Goal: Task Accomplishment & Management: Use online tool/utility

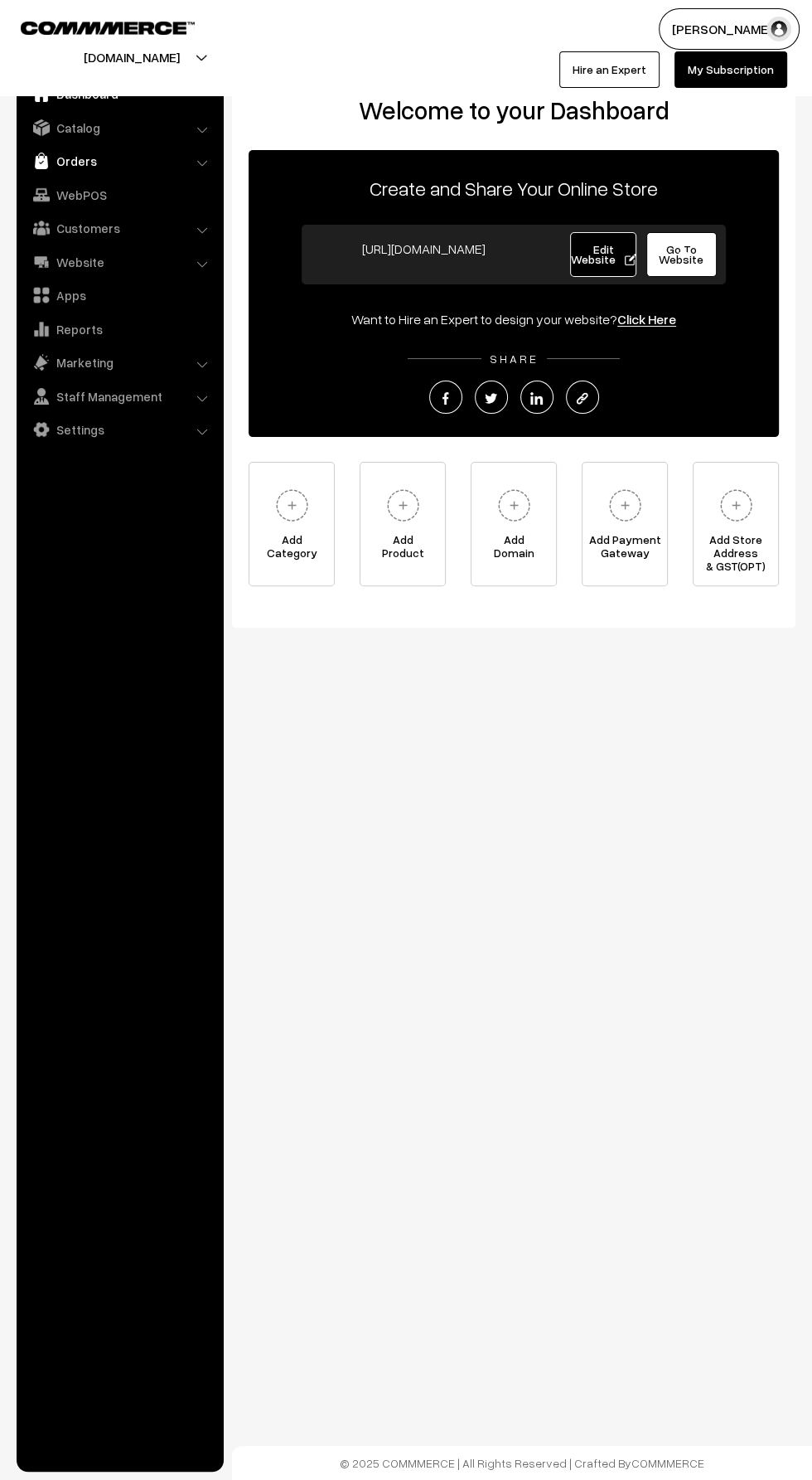
click at [58, 162] on link "Orders" at bounding box center [119, 161] width 198 height 30
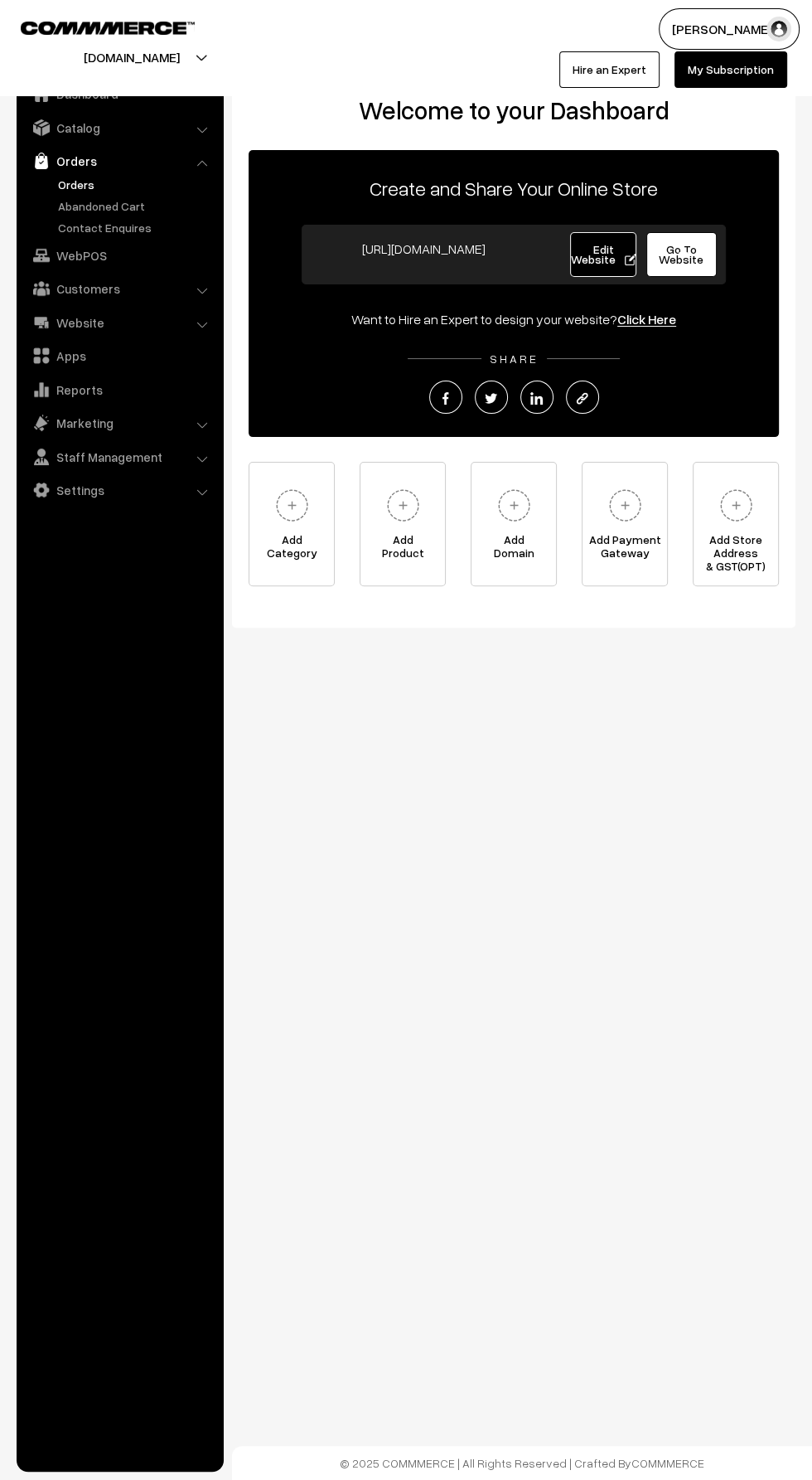
click at [67, 188] on link "Orders" at bounding box center [135, 184] width 164 height 18
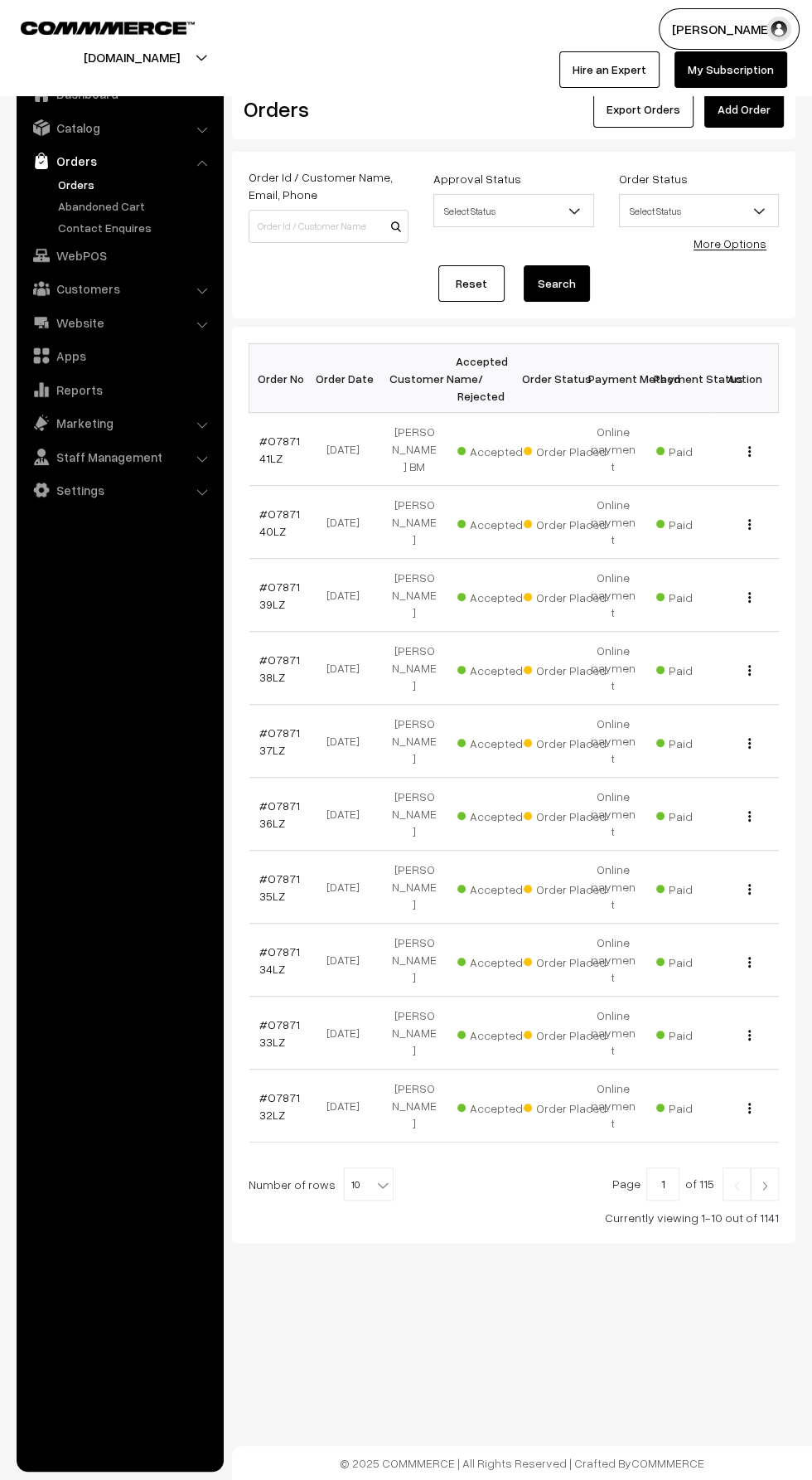
click at [738, 109] on link "Add Order" at bounding box center [744, 109] width 80 height 36
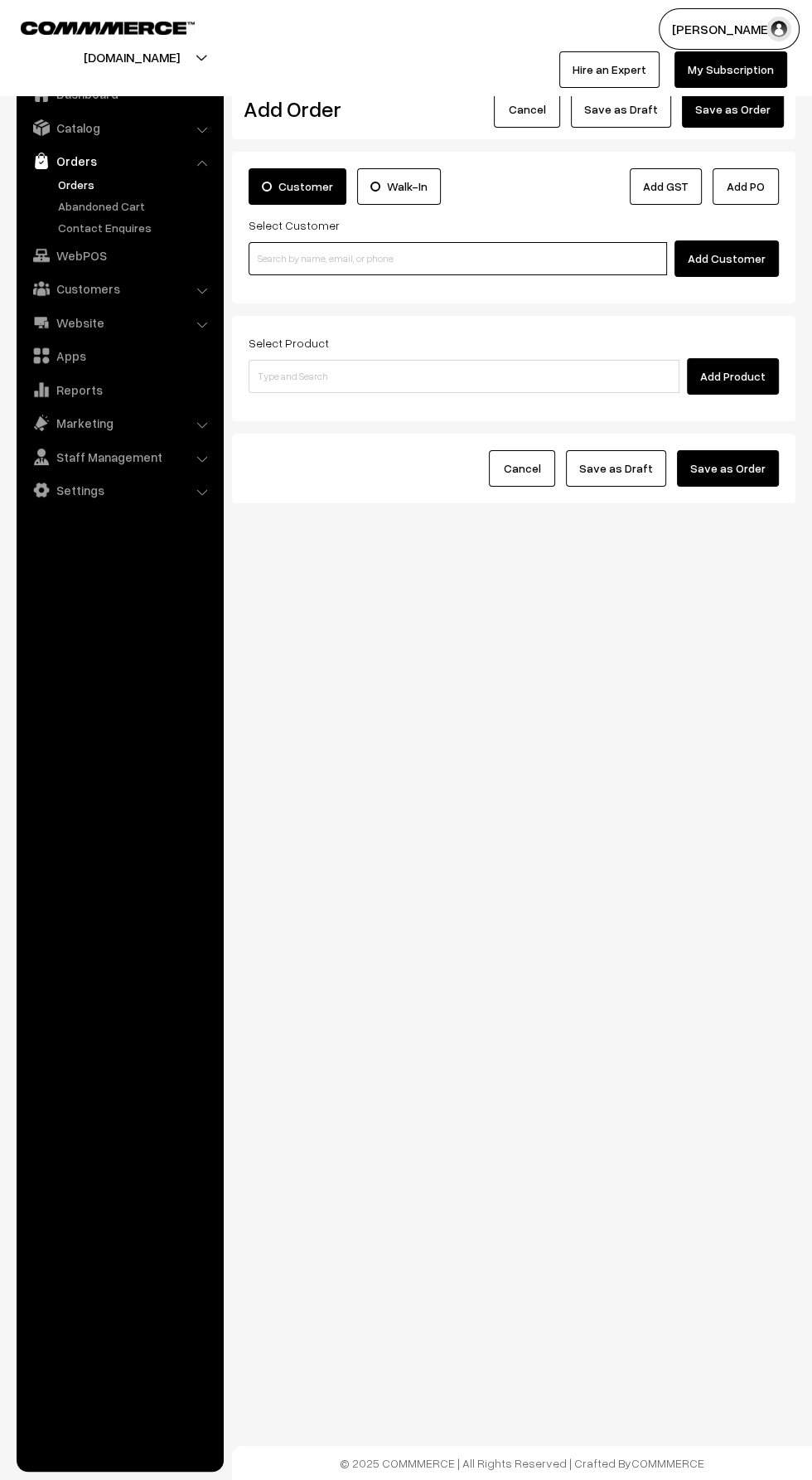
click at [290, 257] on input at bounding box center [458, 259] width 419 height 33
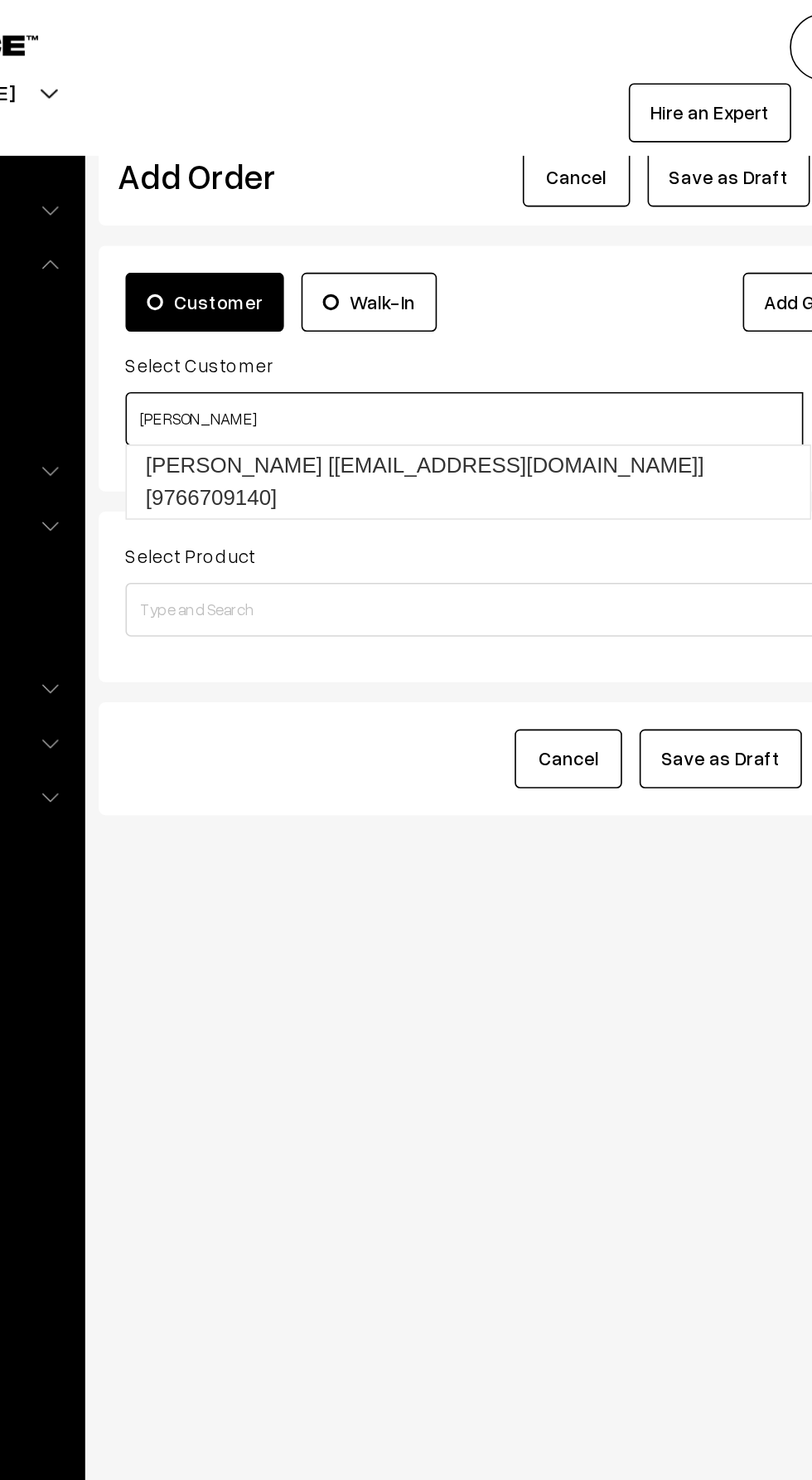
click at [302, 283] on link "SAJID AHMED KHAN [sajidrkhan@gmail.com] [9766709140]" at bounding box center [460, 297] width 422 height 45
type input "Sajid"
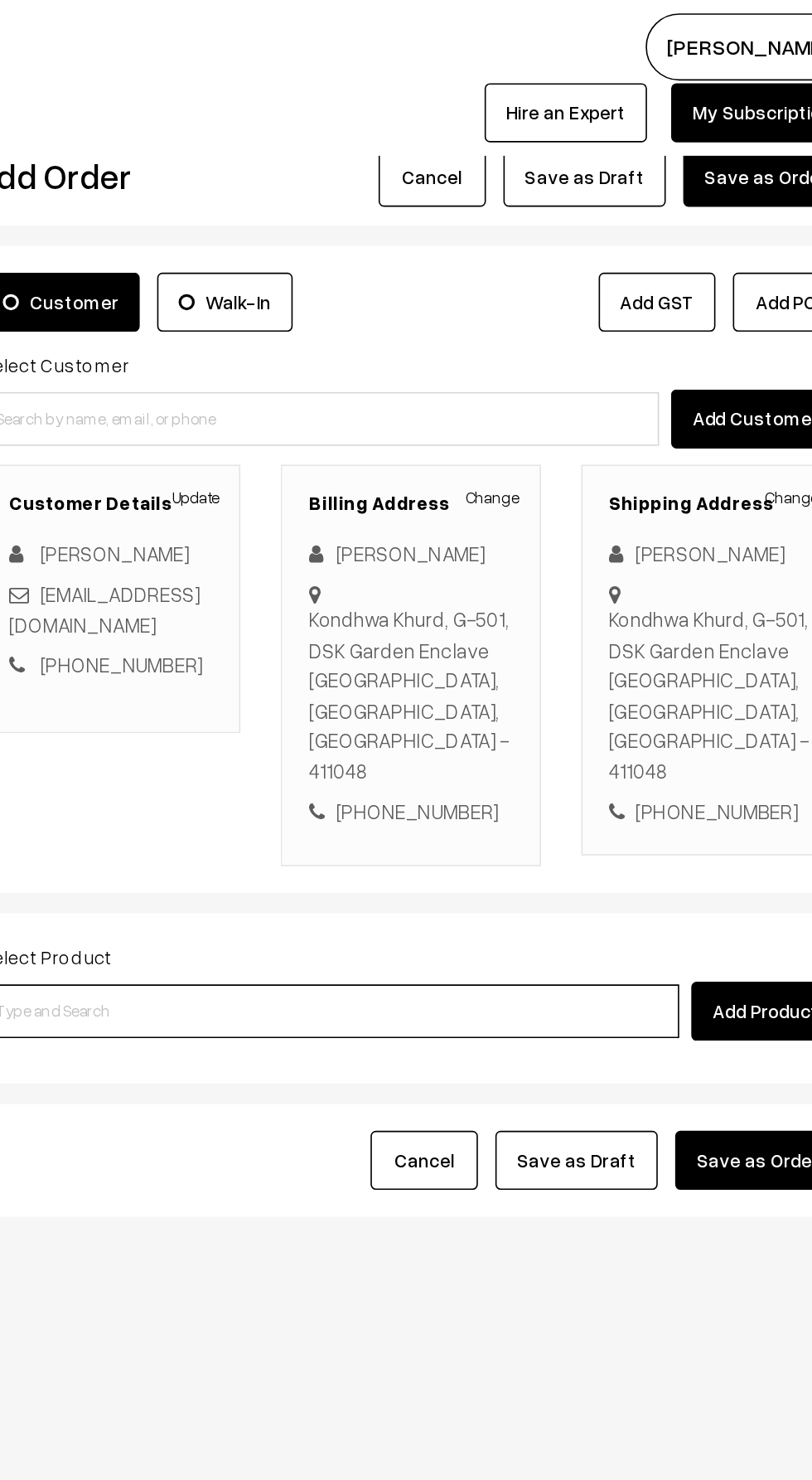
click at [325, 608] on input at bounding box center [464, 625] width 431 height 33
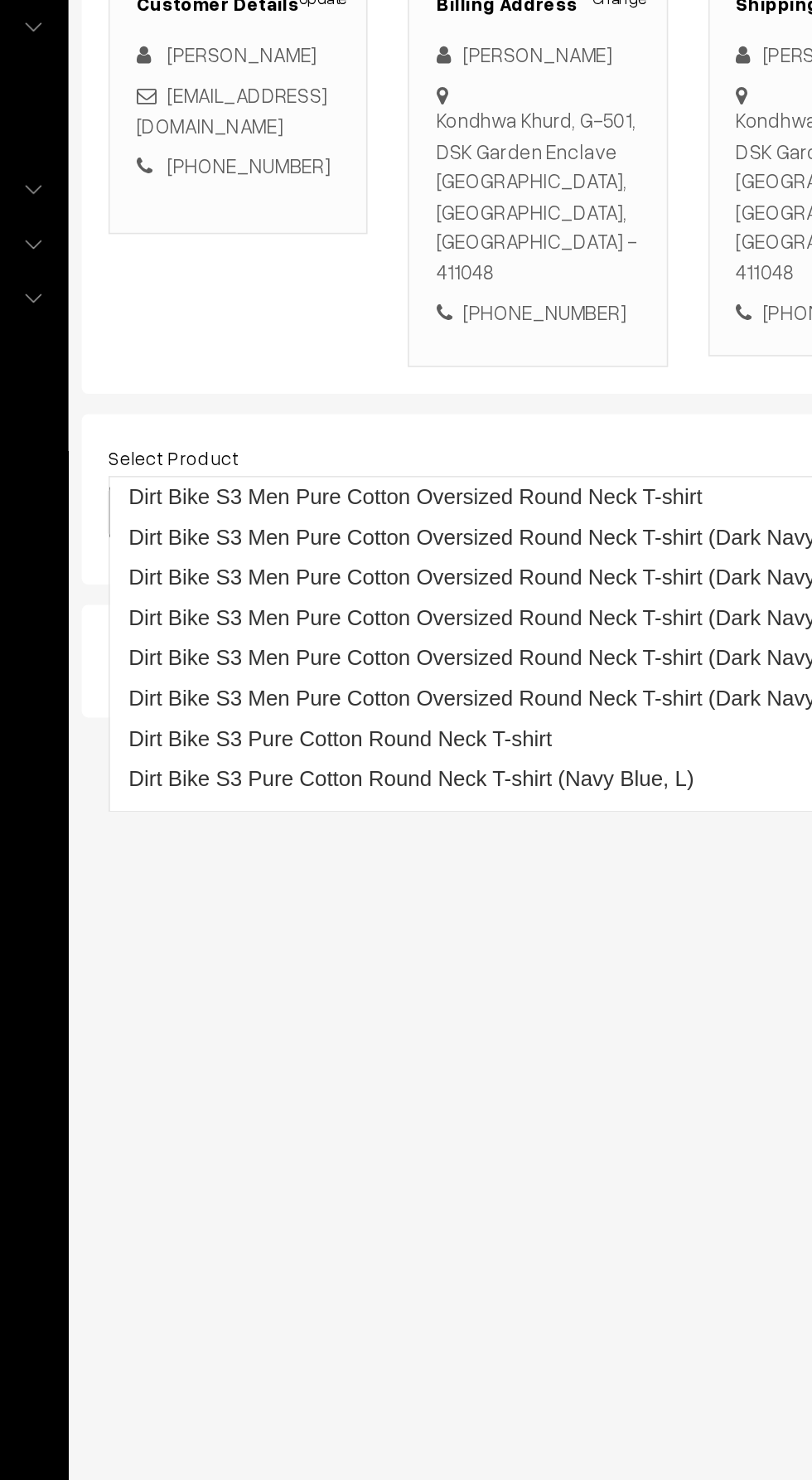
type input "S3 eli"
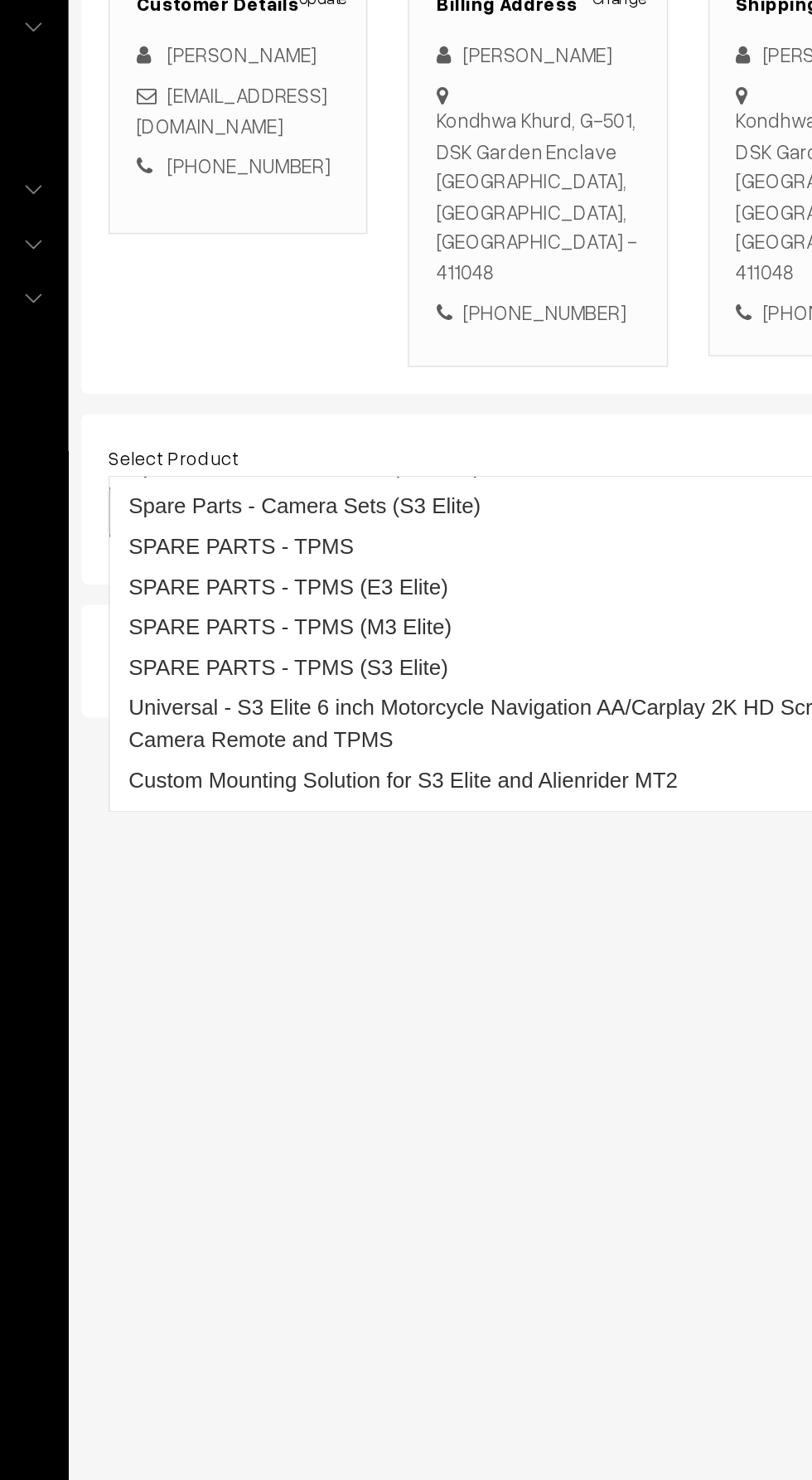
scroll to position [136, 0]
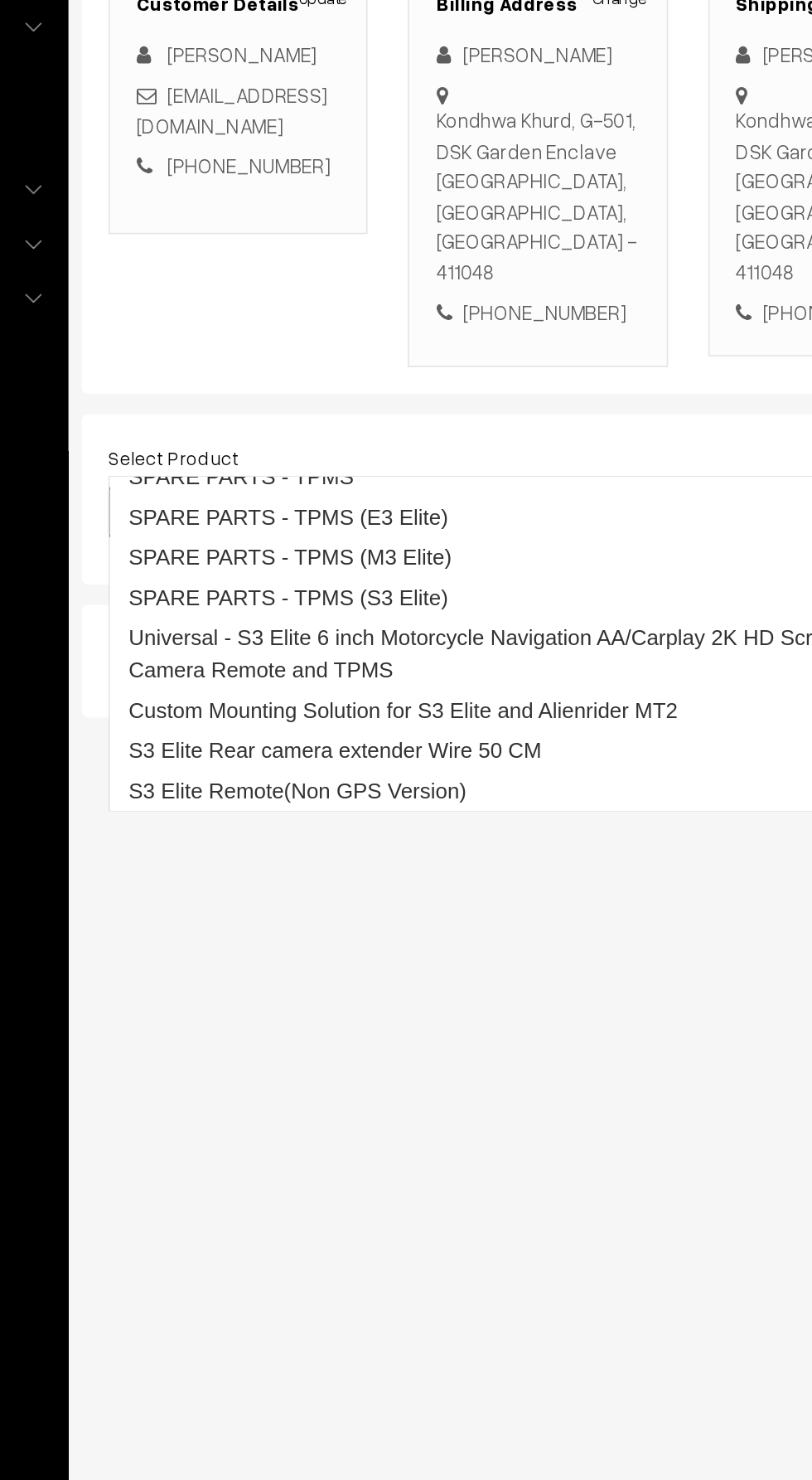
click at [301, 700] on link "Universal - S3 Elite 6 inch Motorcycle Navigation AA/Carplay 2K HD Screen with …" at bounding box center [531, 712] width 562 height 45
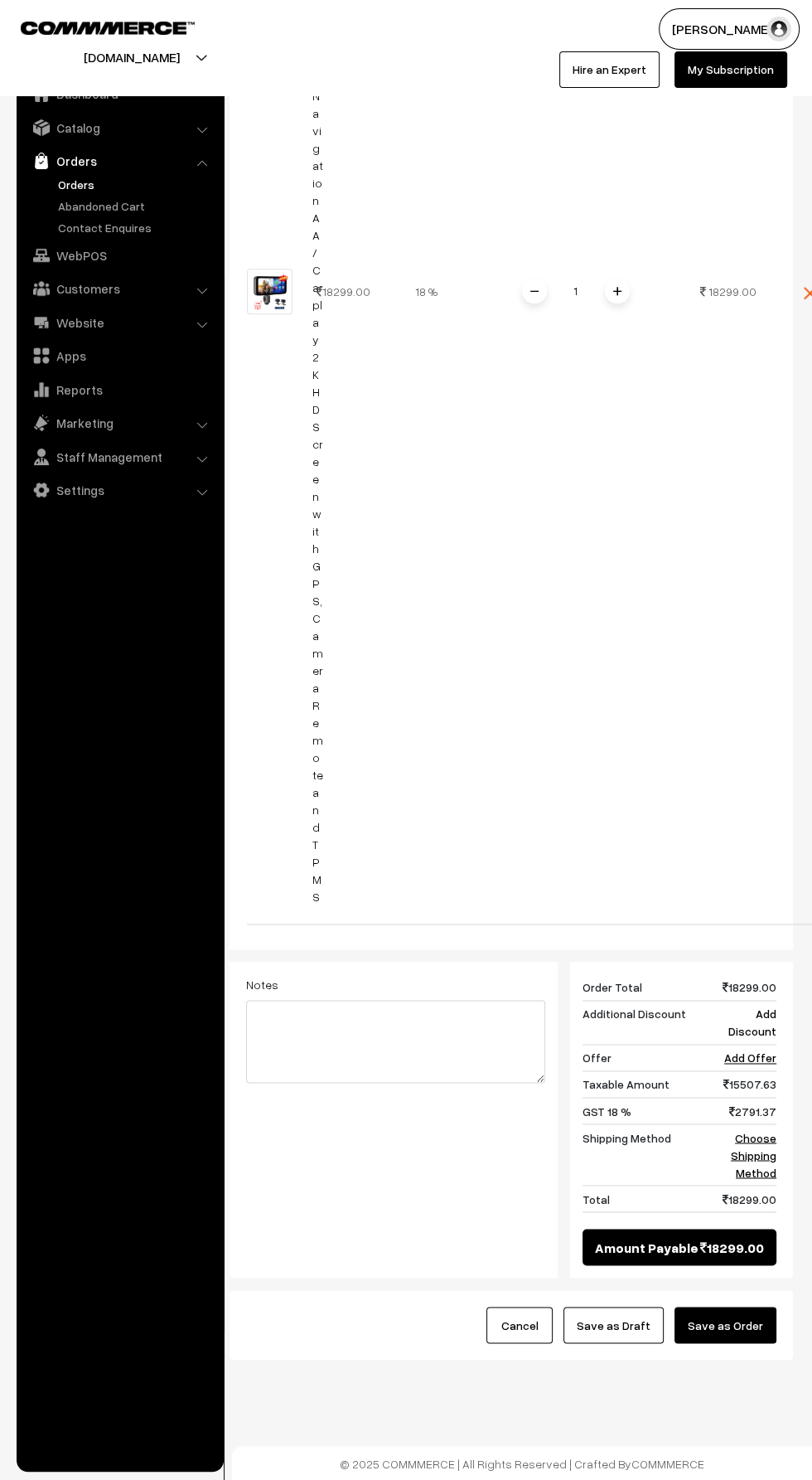
scroll to position [0, 6]
click at [755, 1019] on link "Add Discount" at bounding box center [748, 1022] width 48 height 32
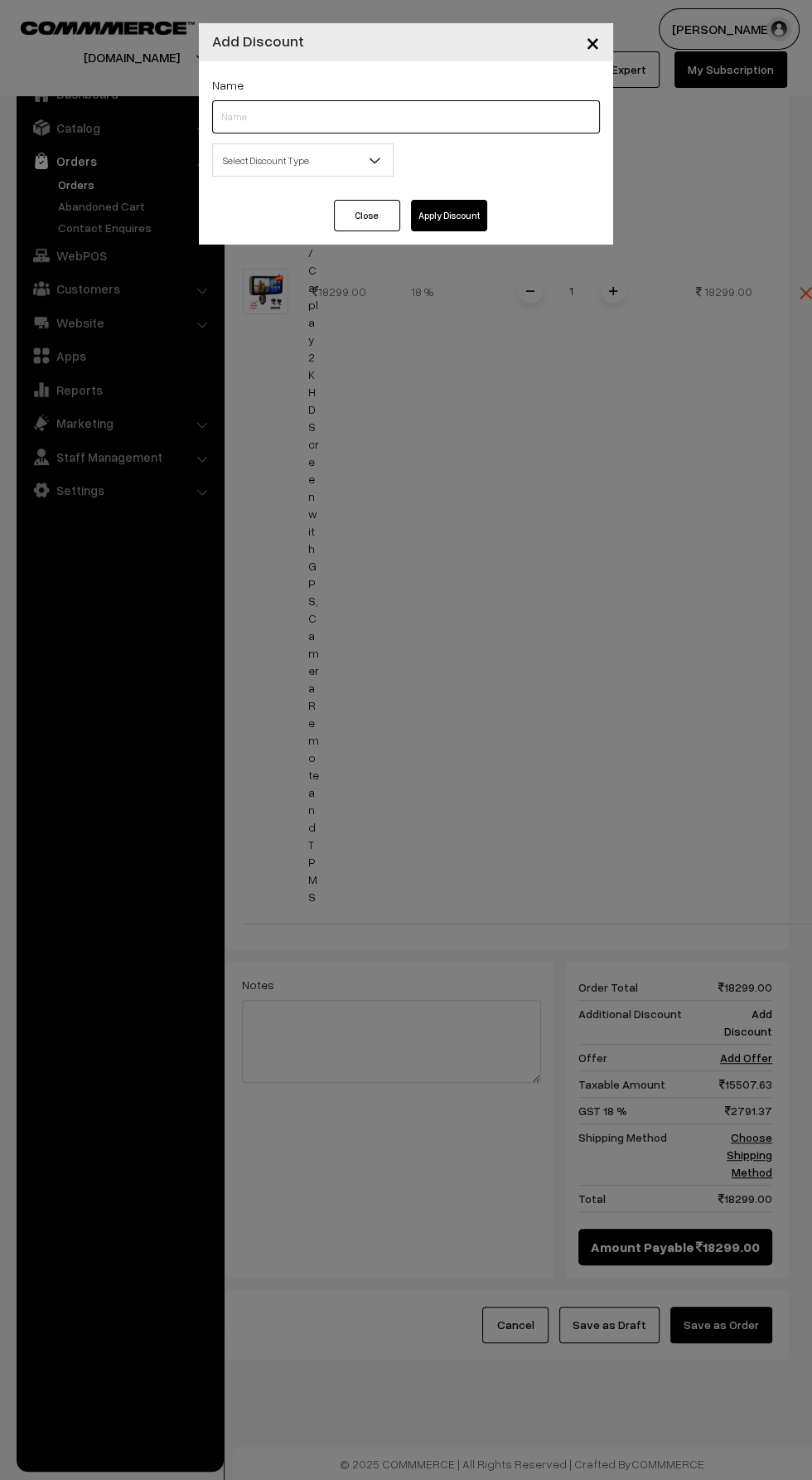
click at [222, 116] on input "text" at bounding box center [406, 117] width 388 height 33
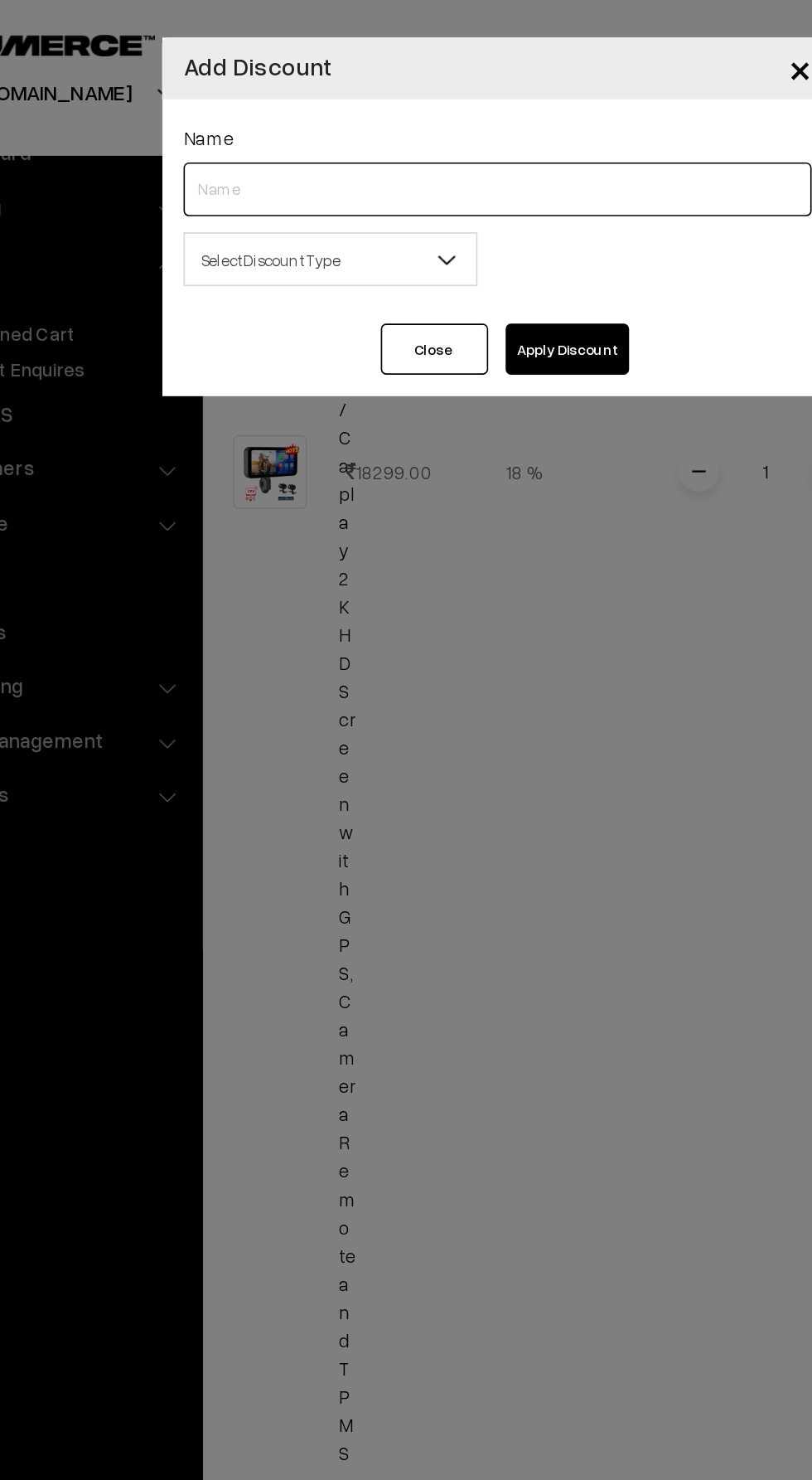
type input "FNF"
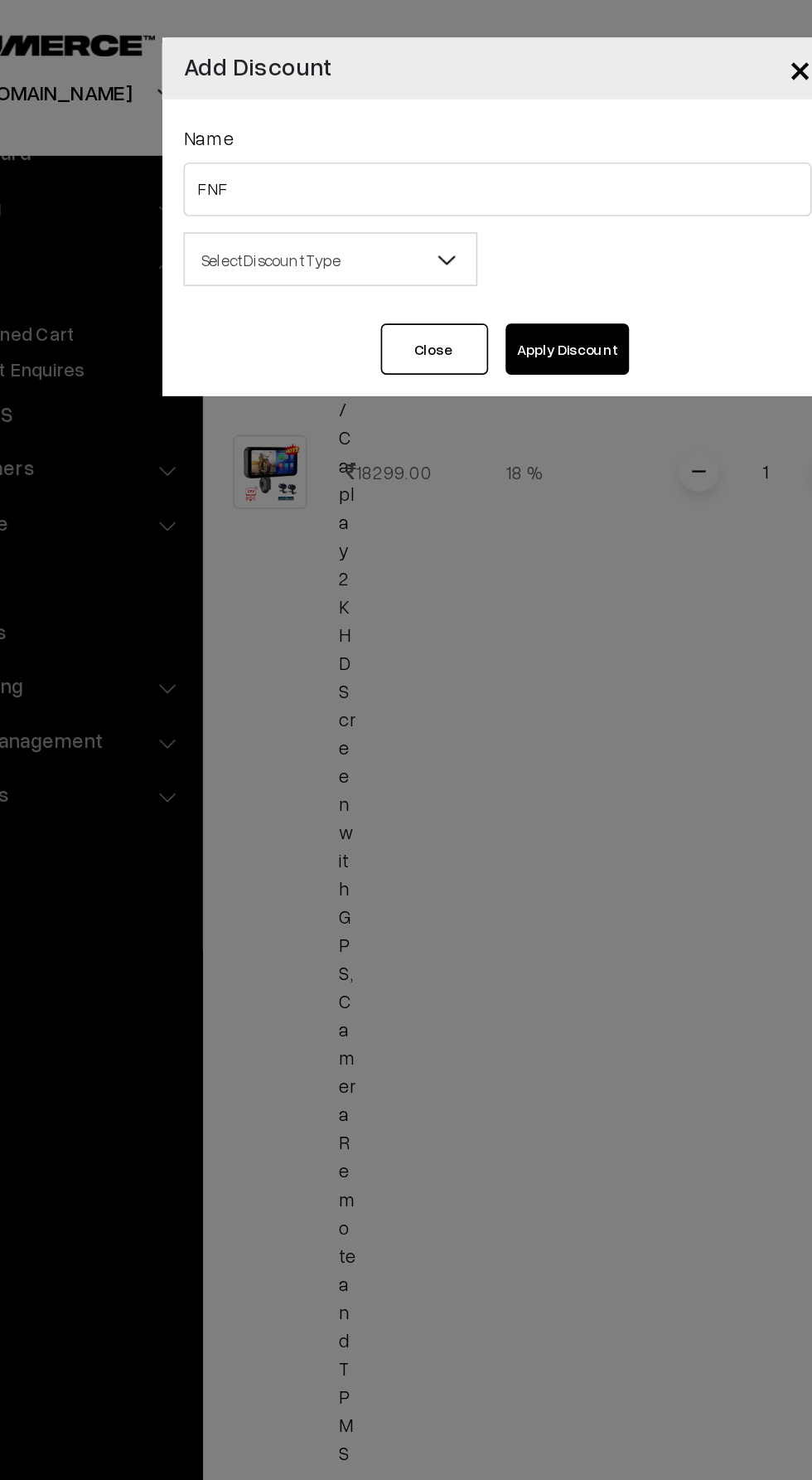
click at [241, 171] on span "Select Discount Type" at bounding box center [303, 160] width 180 height 29
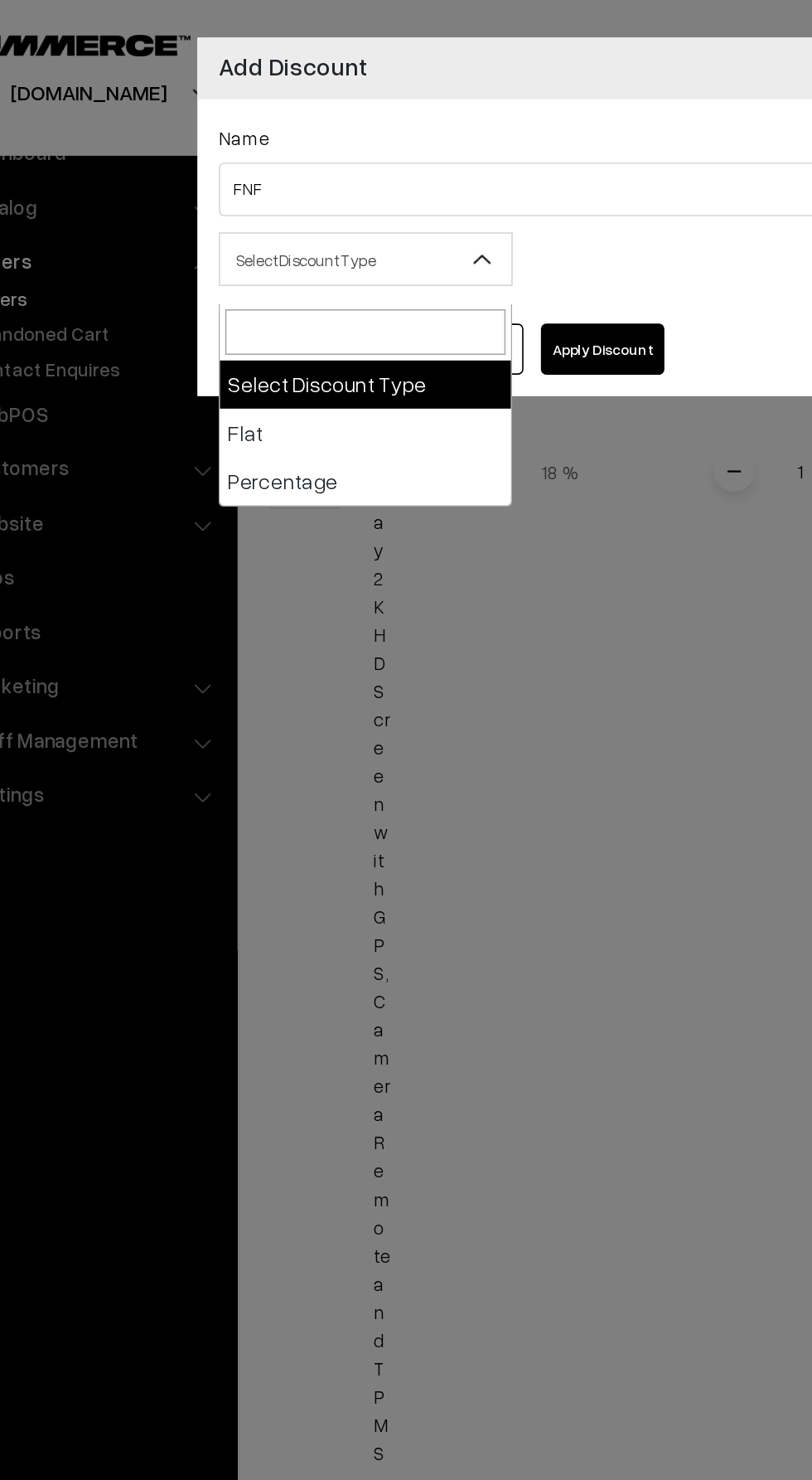
select select "flat"
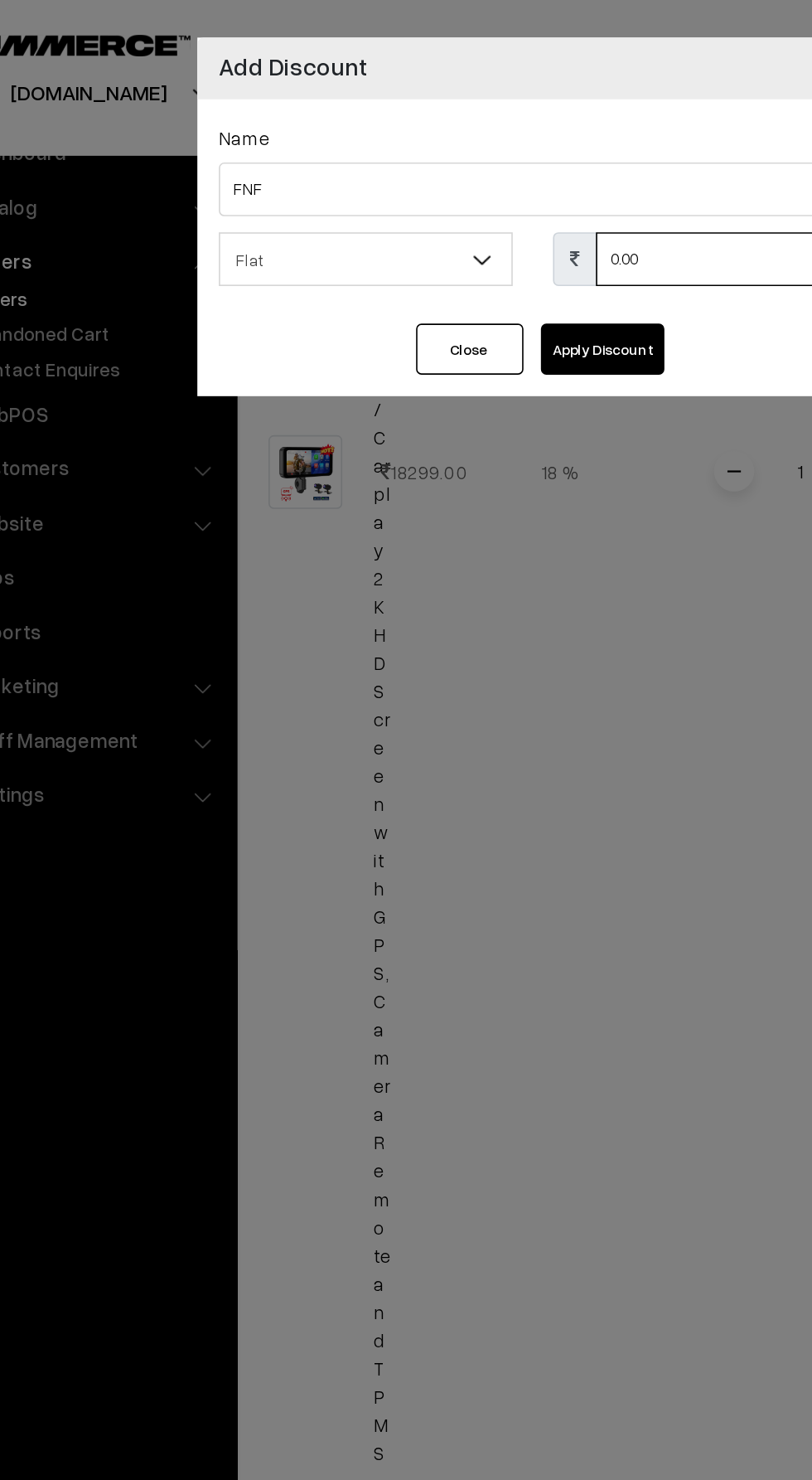
click at [494, 166] on input "0.00" at bounding box center [522, 160] width 155 height 33
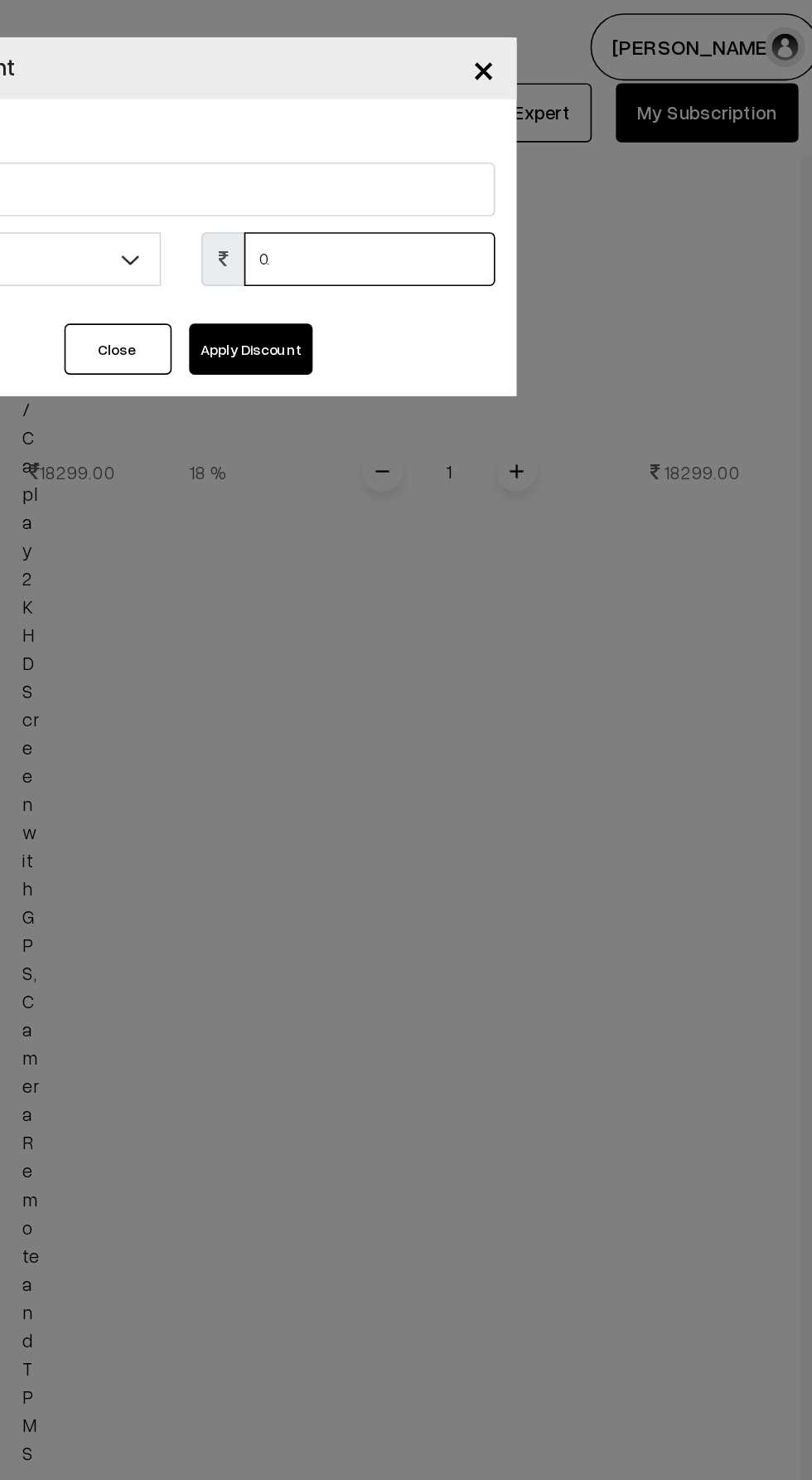
type input "0"
type input "2499"
click at [458, 212] on button "Apply Discount" at bounding box center [449, 215] width 76 height 32
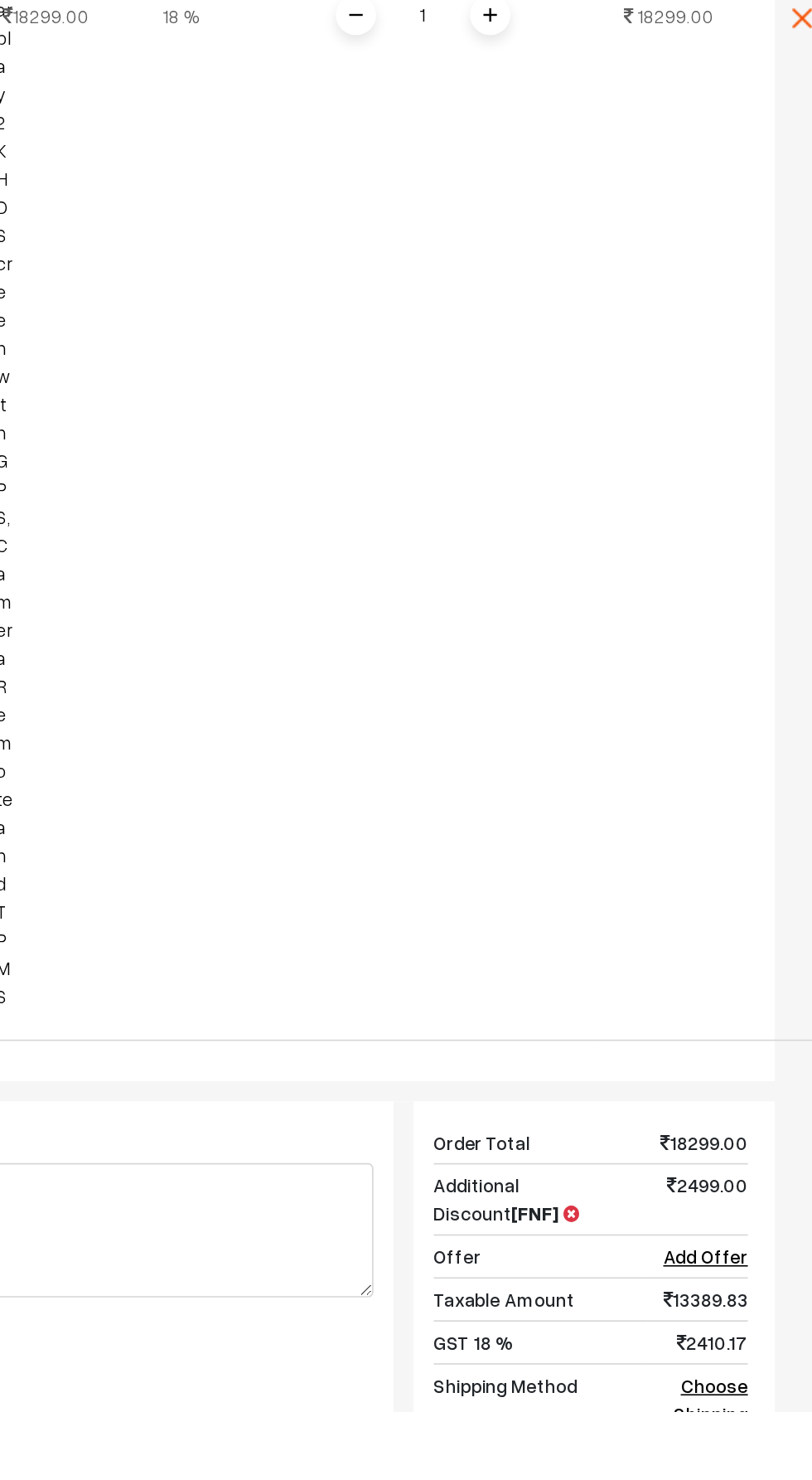
scroll to position [928, 0]
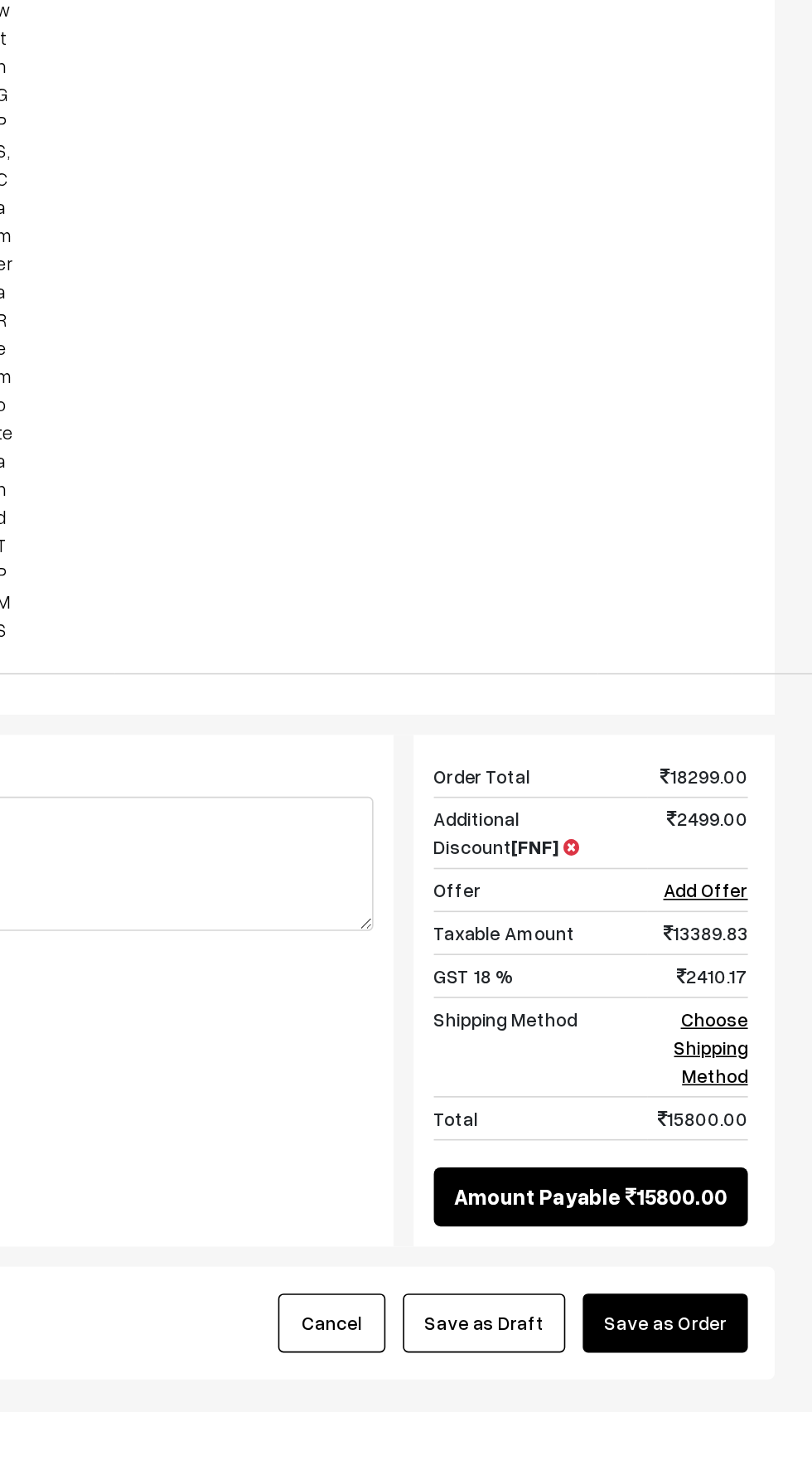
click at [744, 1441] on button "Save as Order" at bounding box center [721, 1424] width 102 height 36
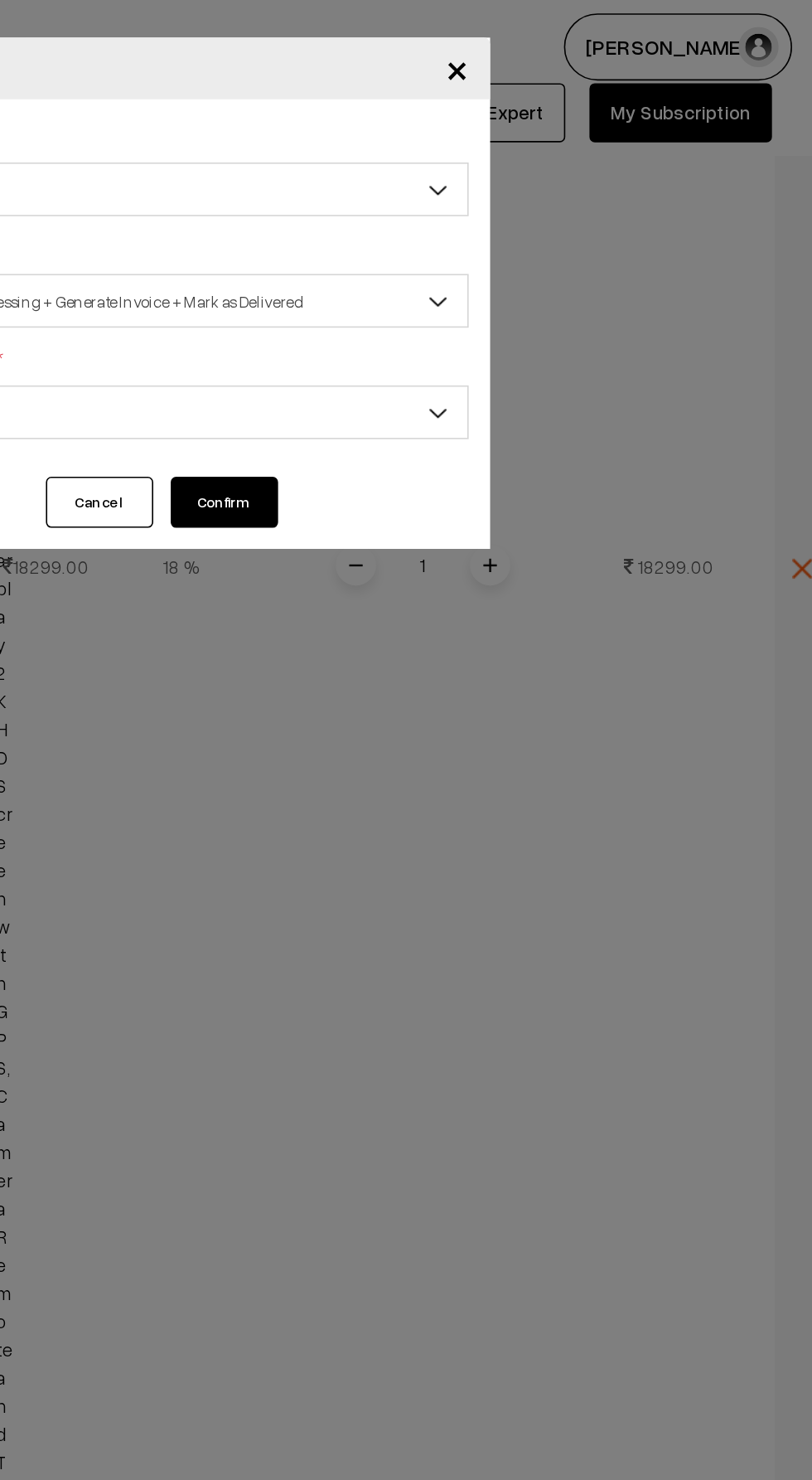
scroll to position [970, 0]
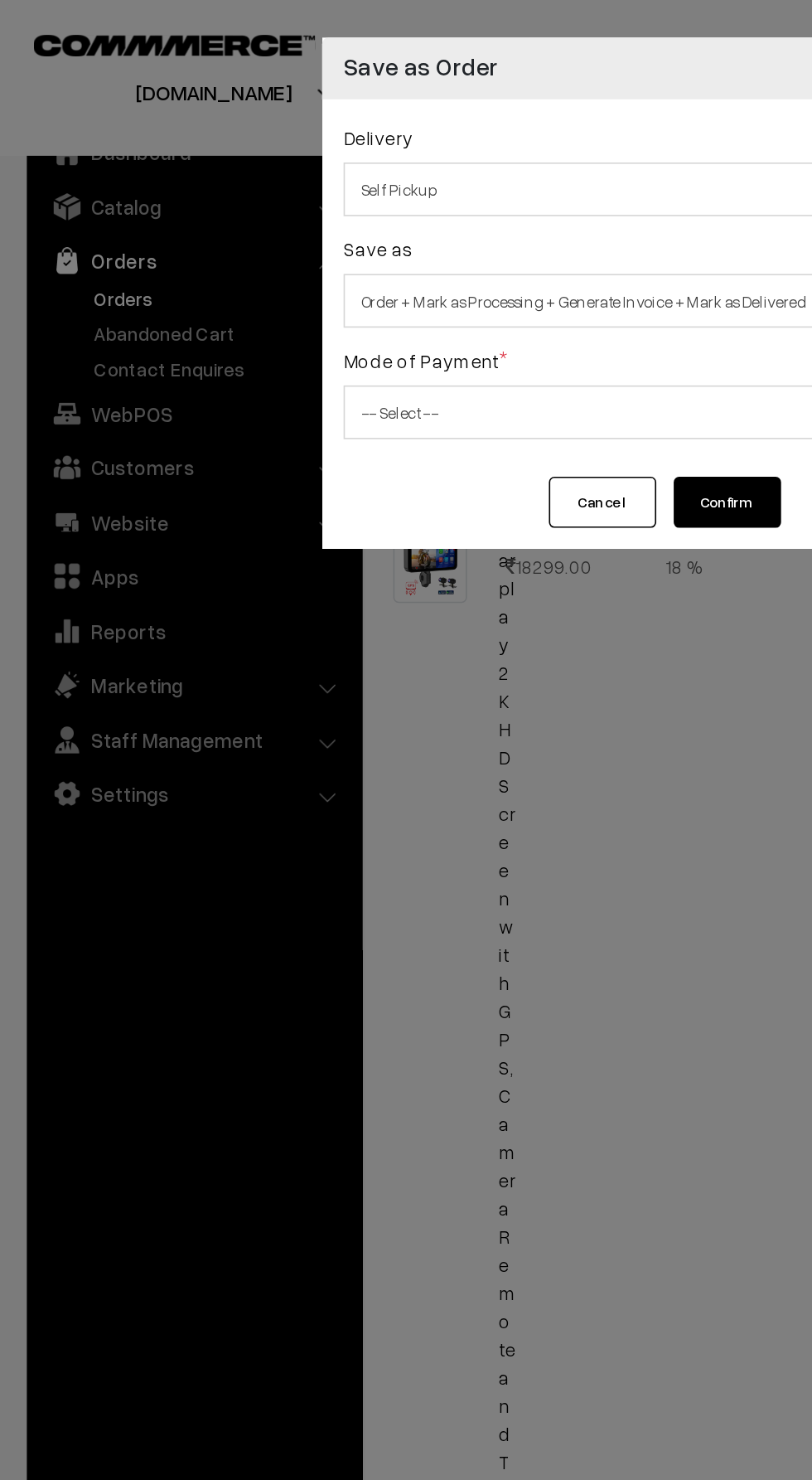
click at [245, 178] on span "Order + Mark as Processing + Generate Invoice + Mark as Delivered" at bounding box center [406, 186] width 386 height 29
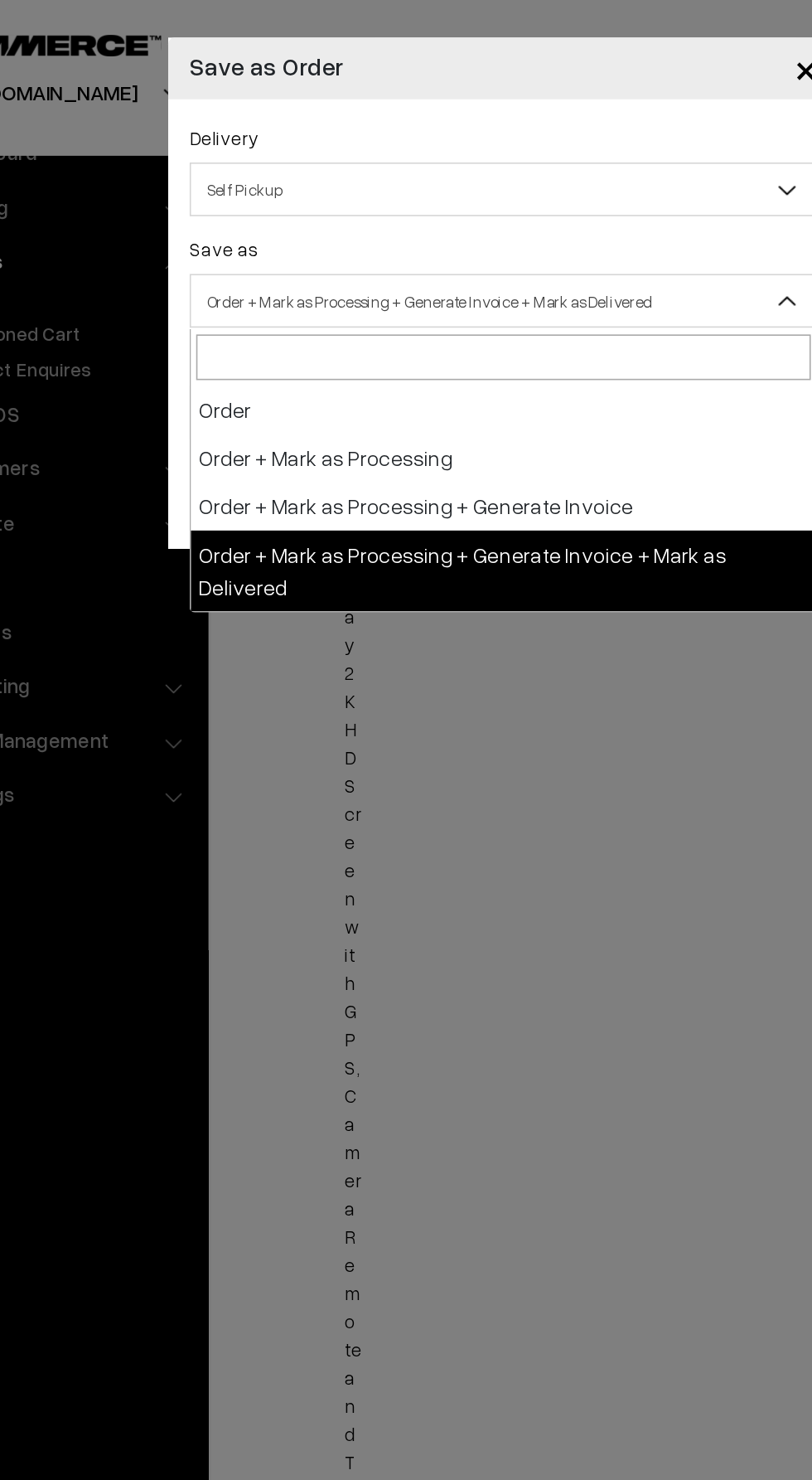
select select "3"
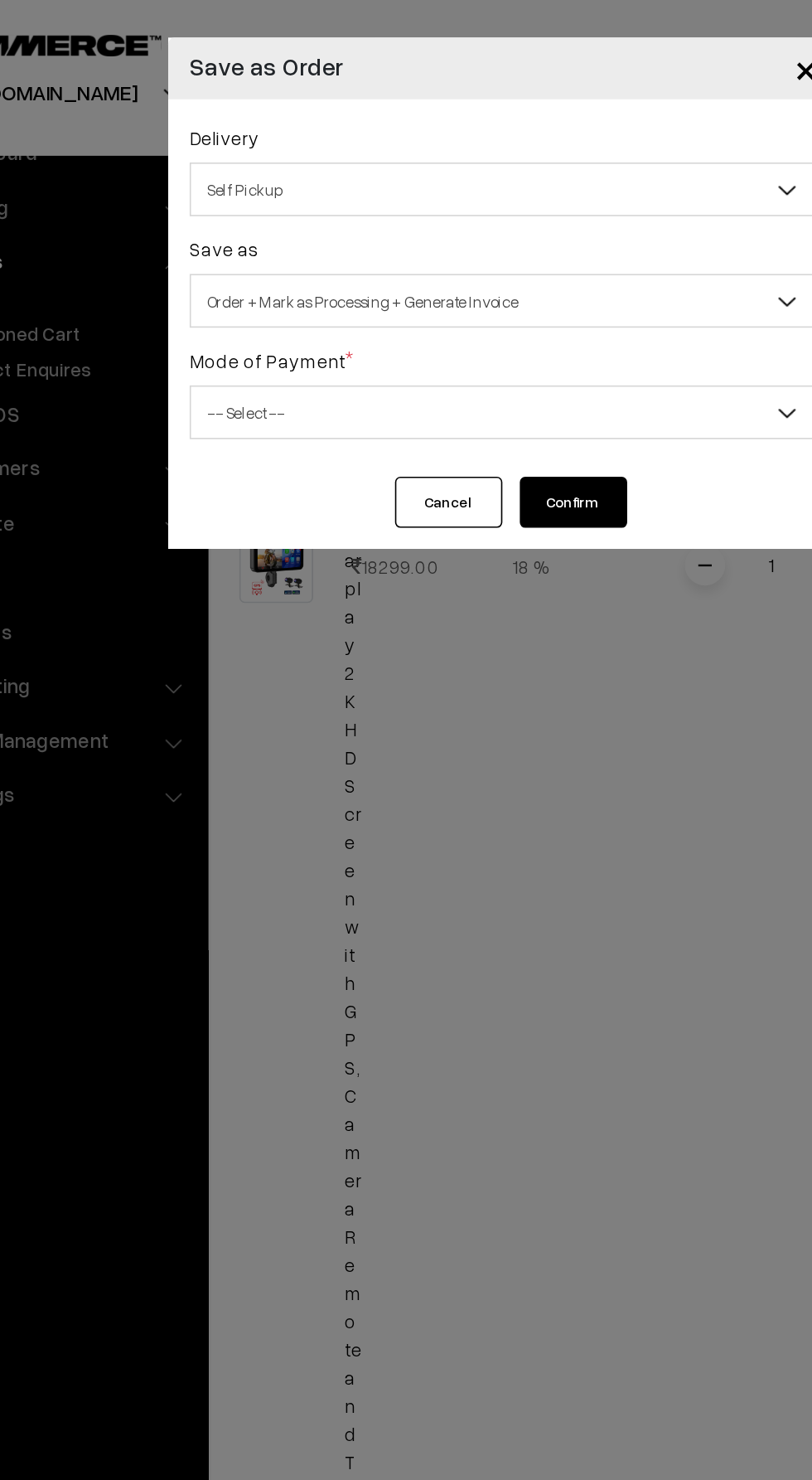
click at [236, 109] on span "Self Pickup" at bounding box center [406, 117] width 386 height 29
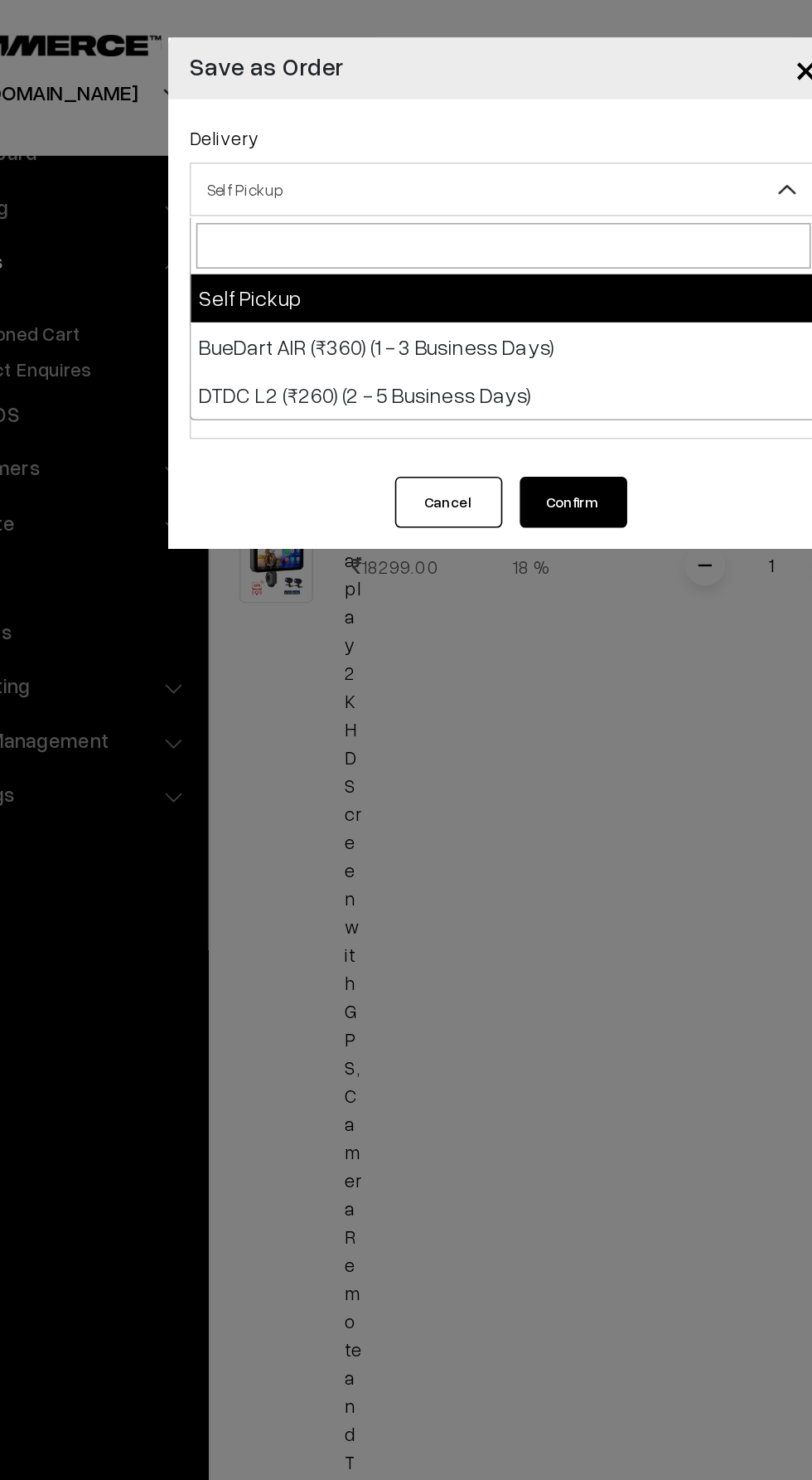
click at [251, 435] on div "× Save as Order Delivery Self Pickup BueDart AIR (₹360) (1 - 3 Business Days) D…" at bounding box center [406, 740] width 812 height 1480
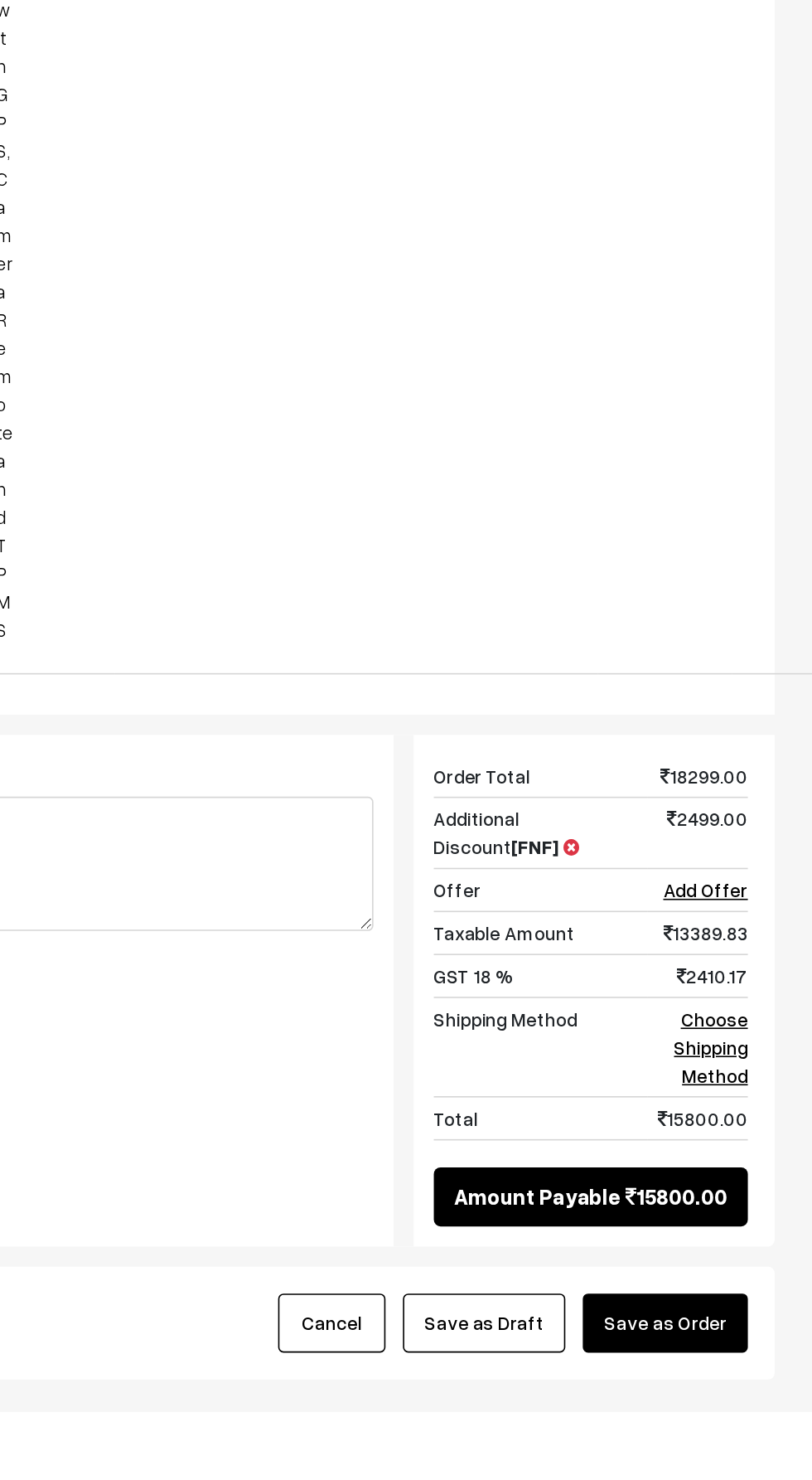
scroll to position [928, 0]
click at [739, 1444] on button "Save as Order" at bounding box center [721, 1424] width 102 height 36
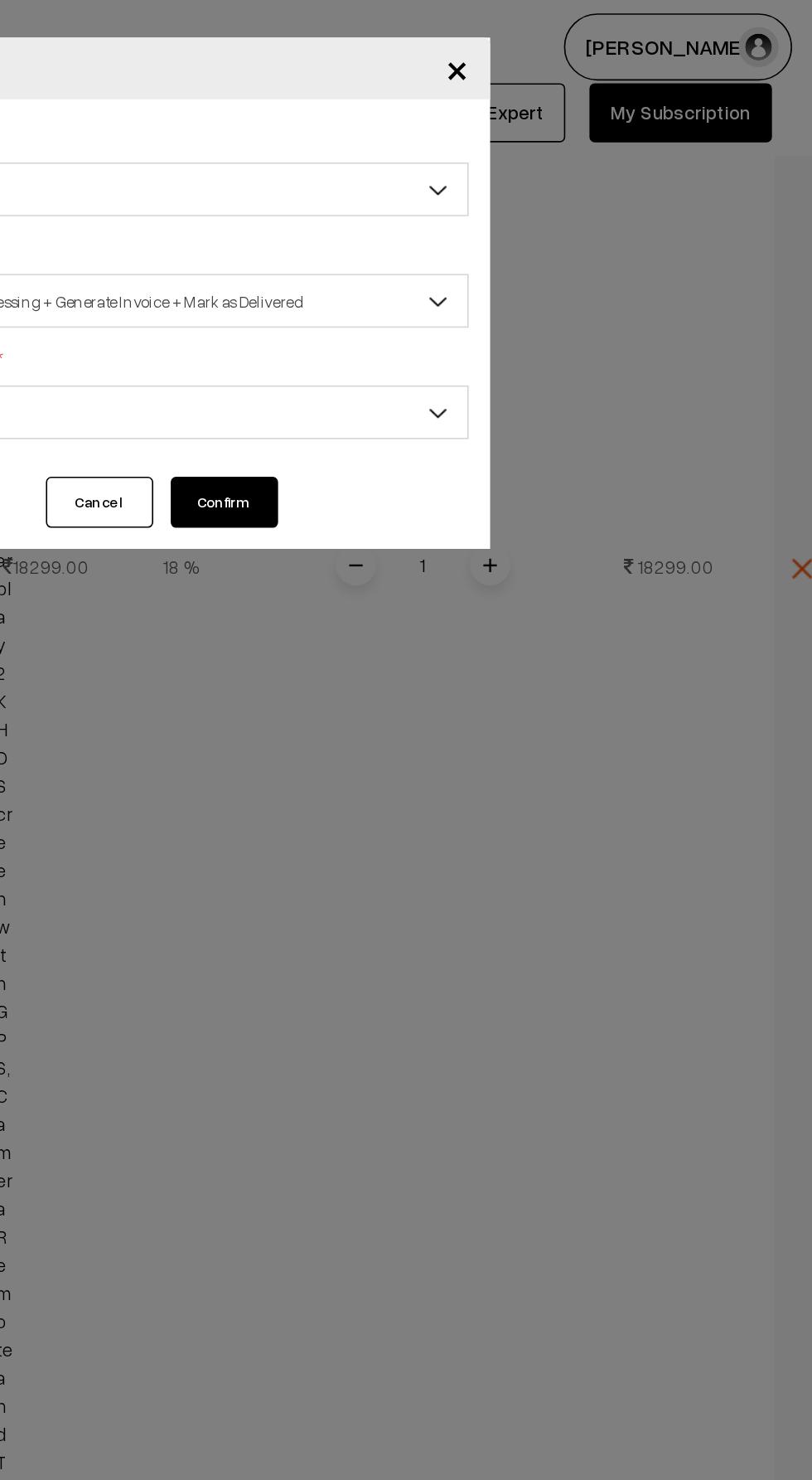
scroll to position [970, 0]
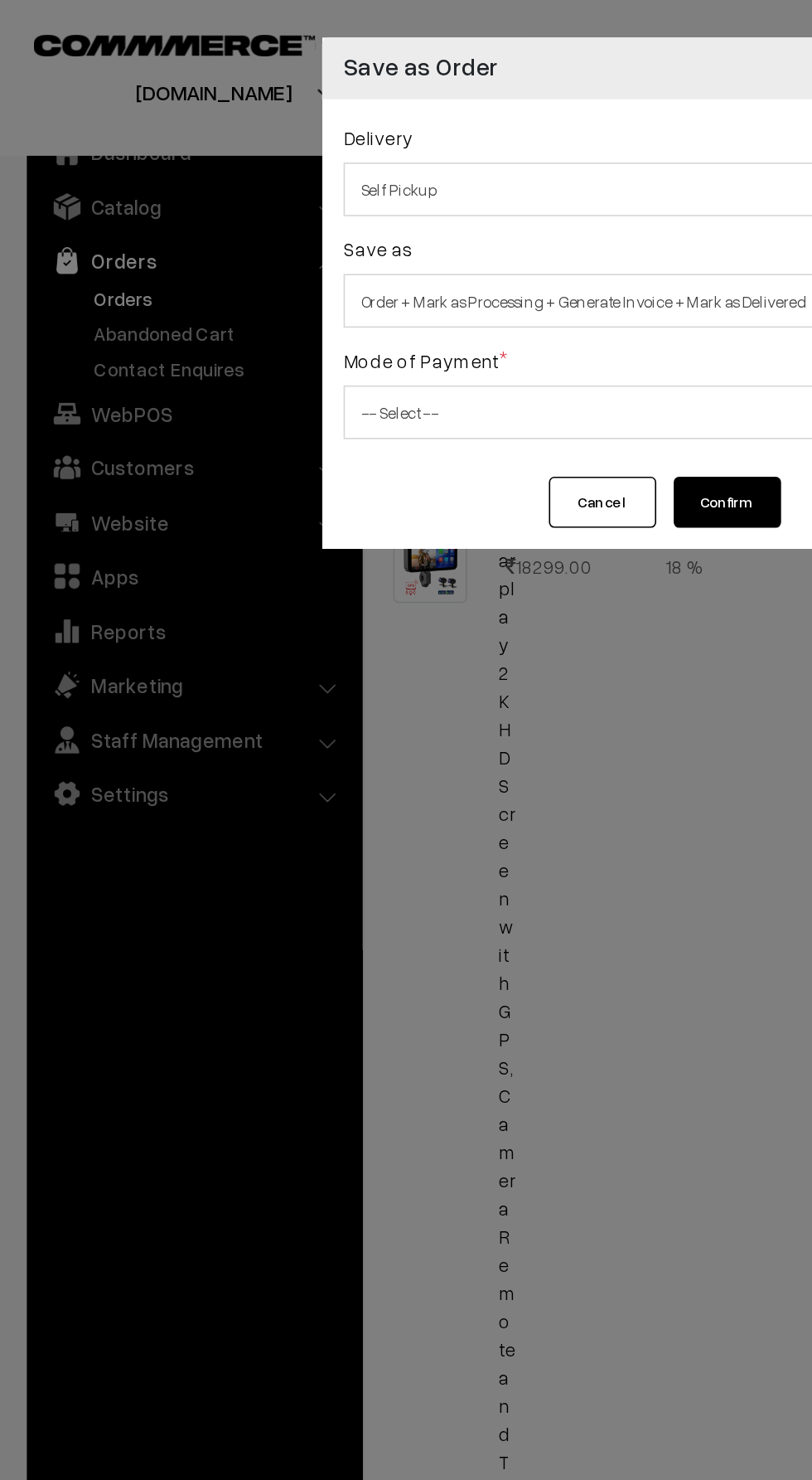
click at [255, 183] on span "Order + Mark as Processing + Generate Invoice + Mark as Delivered" at bounding box center [406, 186] width 386 height 29
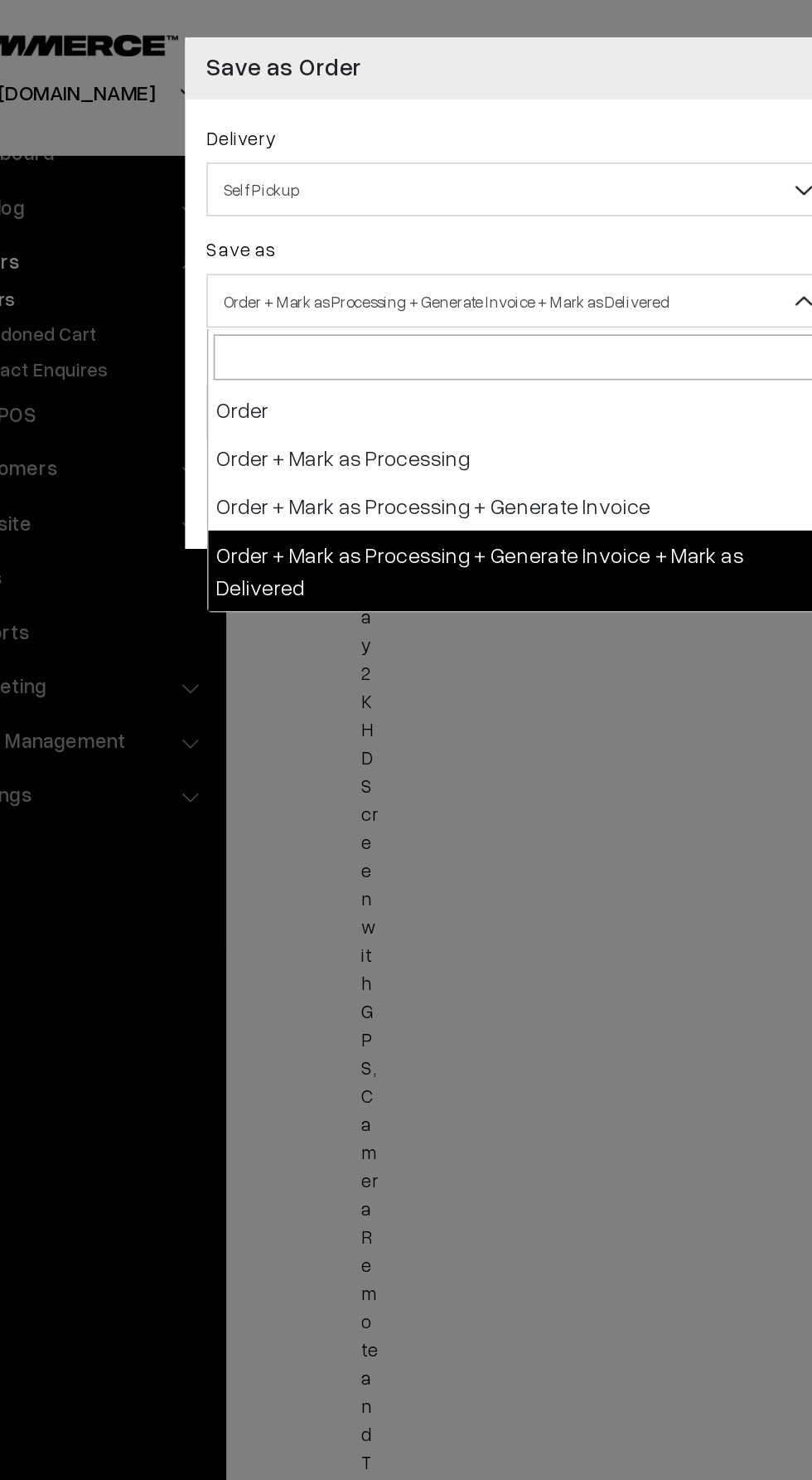
select select "3"
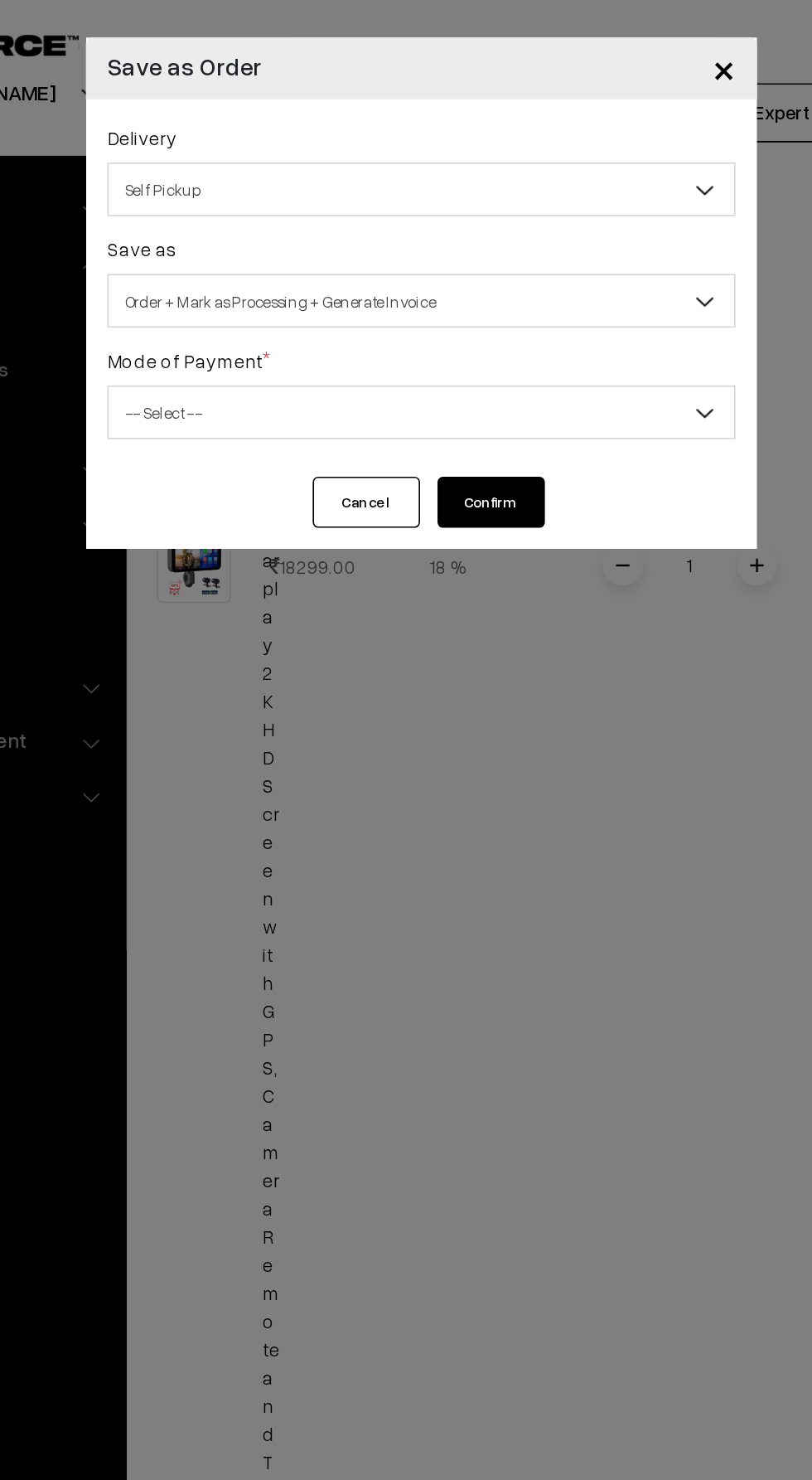
click at [239, 258] on span "-- Select --" at bounding box center [406, 254] width 386 height 29
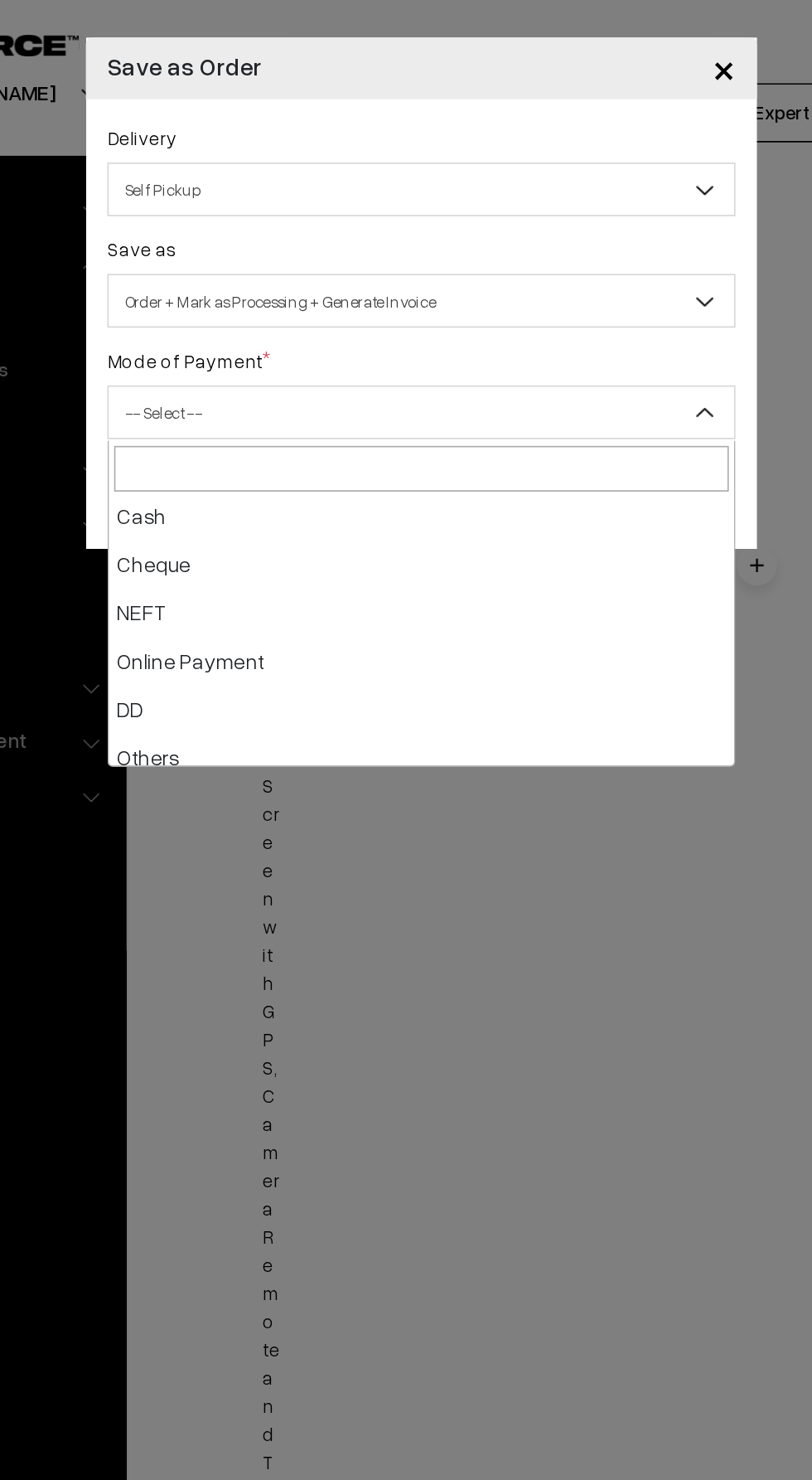
scroll to position [69, 0]
select select "5"
checkbox input "true"
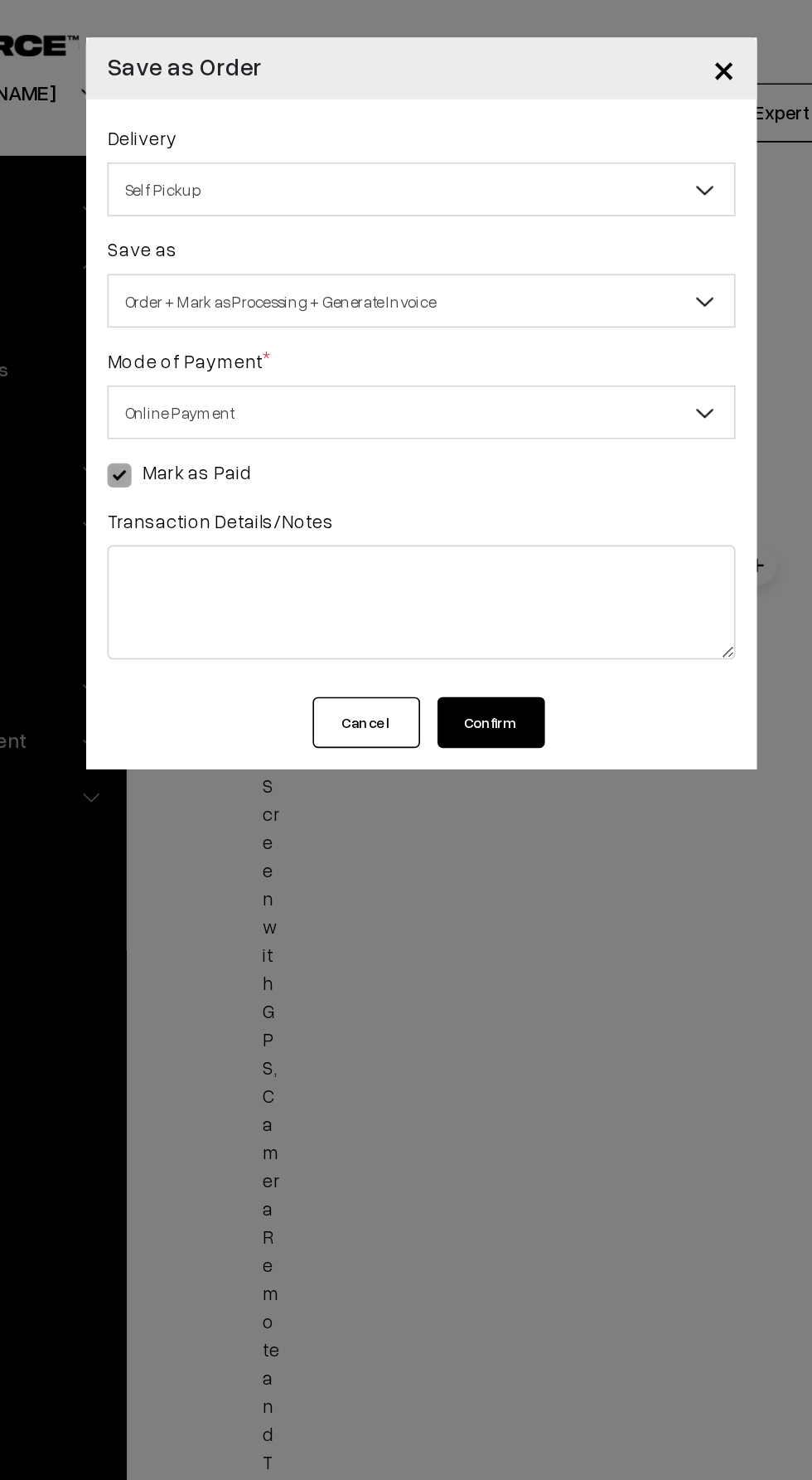
click at [469, 453] on button "Confirm" at bounding box center [448, 446] width 66 height 32
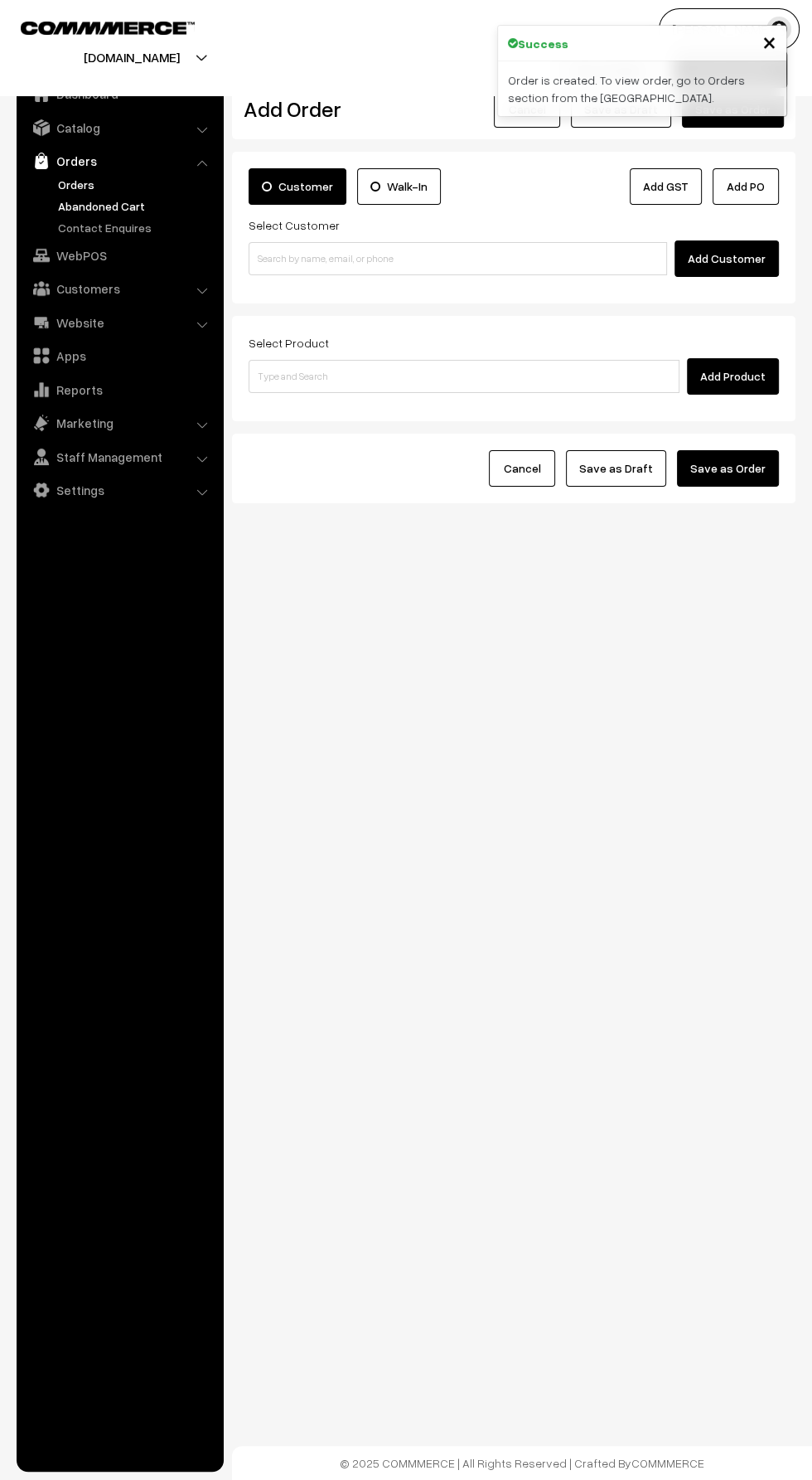
click at [77, 198] on link "Abandoned Cart" at bounding box center [135, 206] width 164 height 18
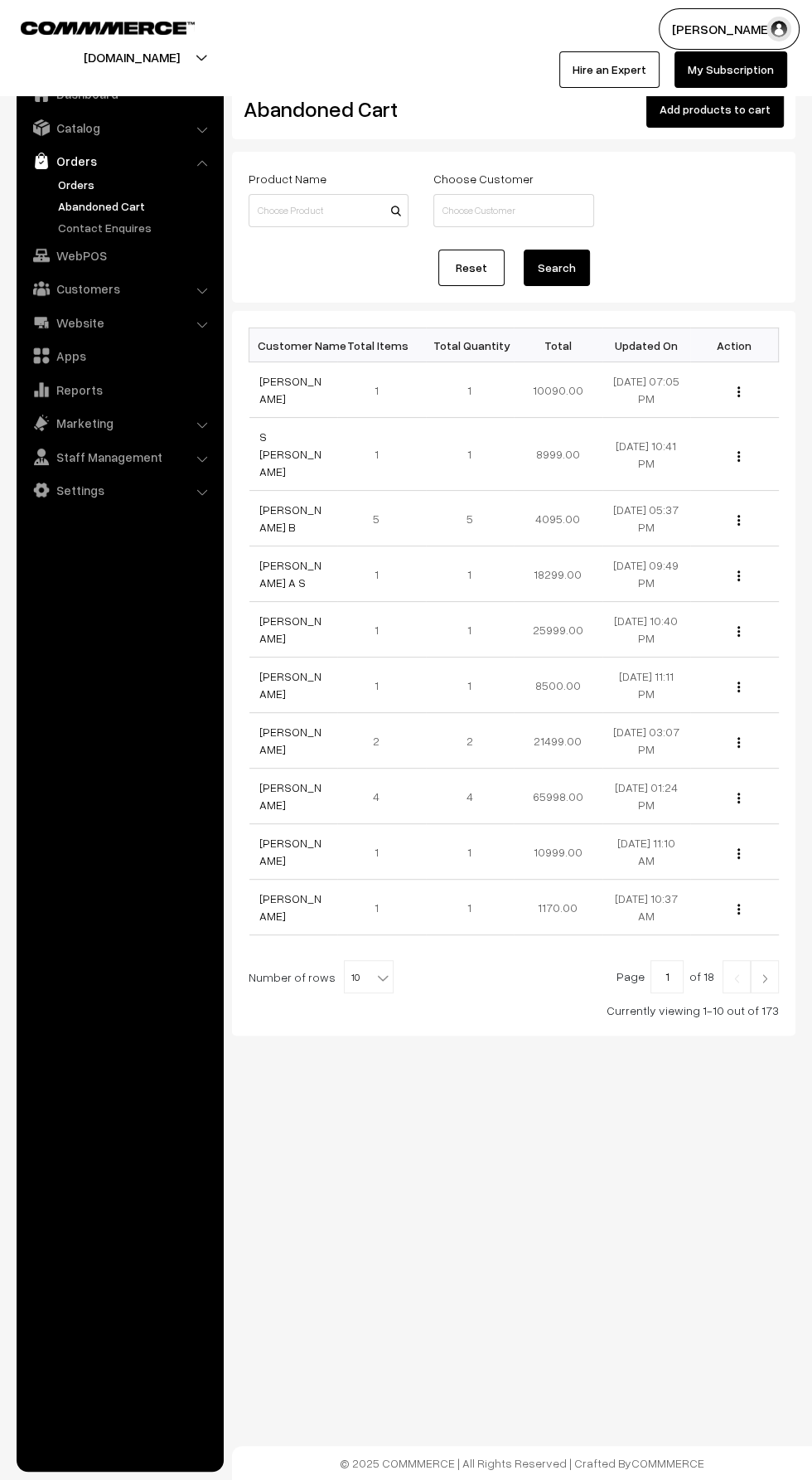
click at [73, 184] on link "Orders" at bounding box center [135, 184] width 164 height 18
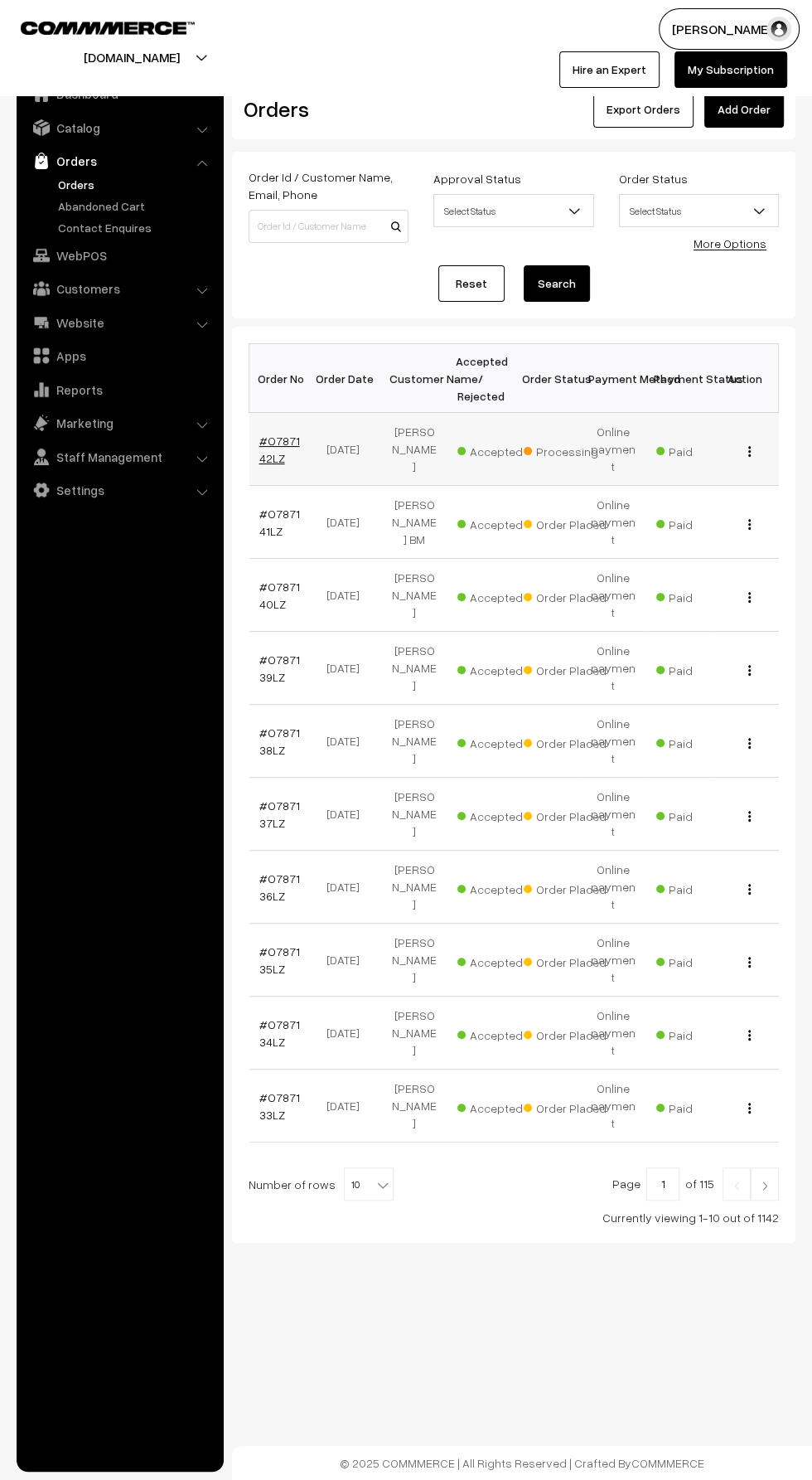
click at [263, 461] on link "#O787142LZ" at bounding box center [280, 449] width 41 height 32
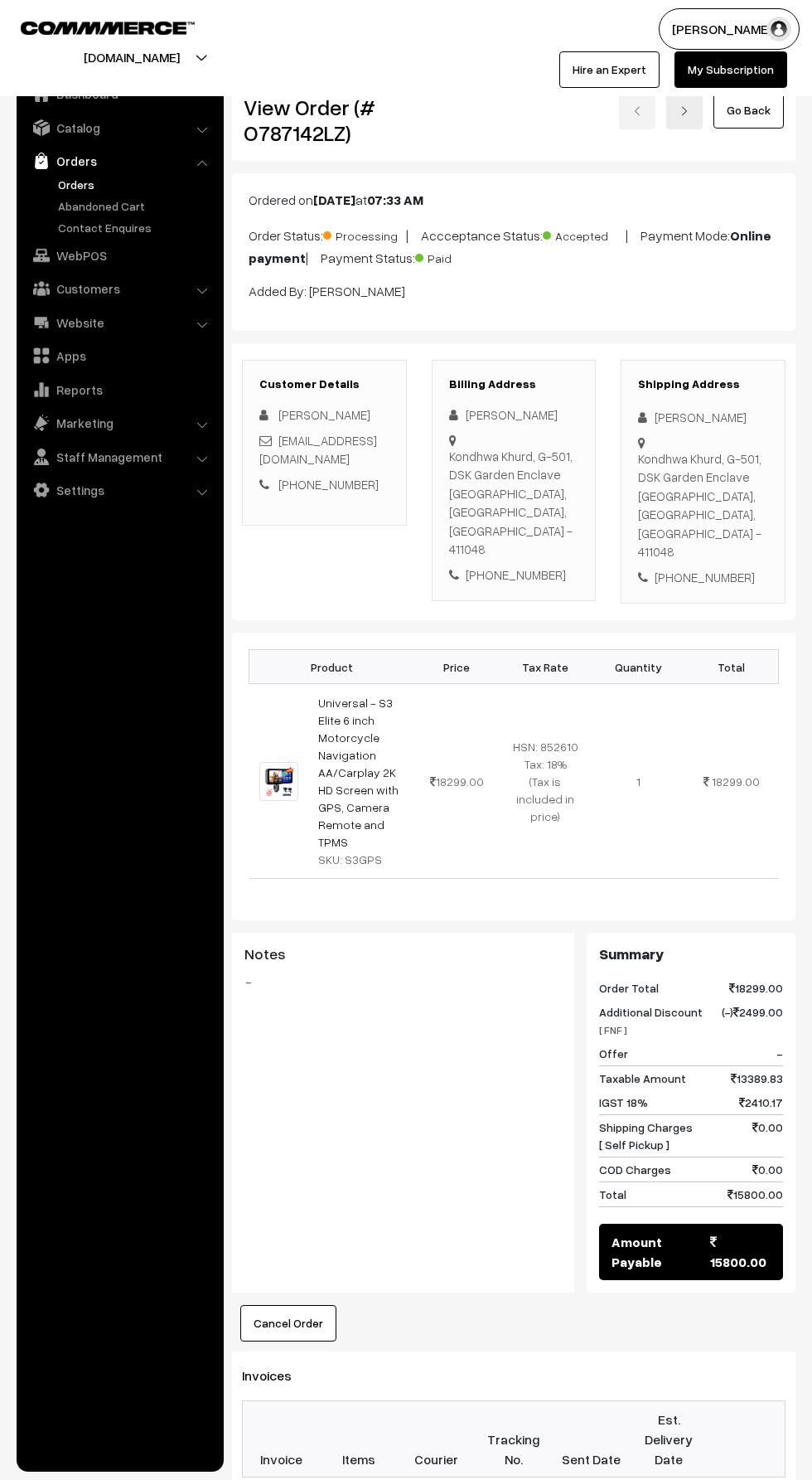
scroll to position [492, 0]
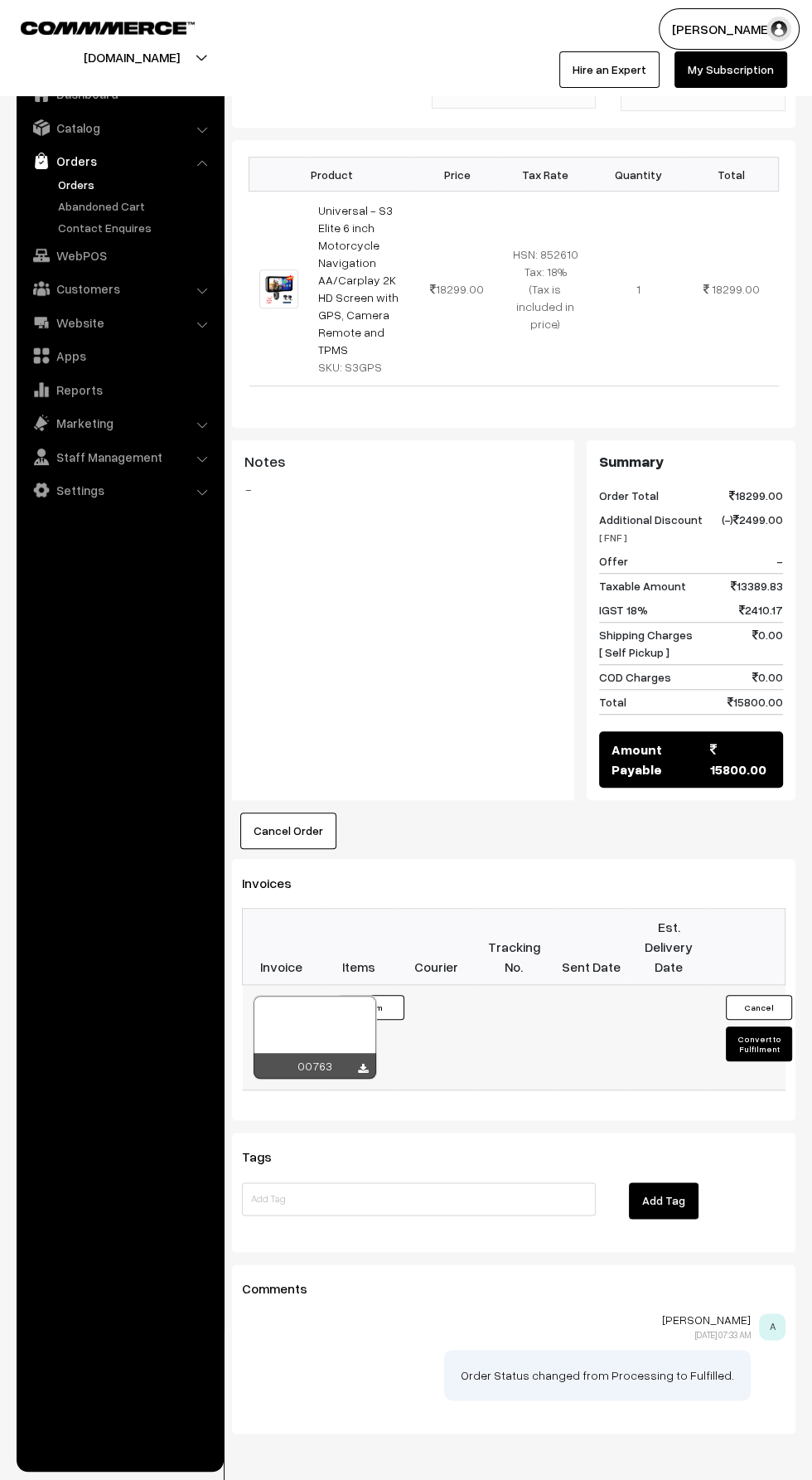
click at [362, 1064] on icon at bounding box center [363, 1070] width 10 height 11
click at [758, 1027] on button "Convert to Fulfilment" at bounding box center [758, 1045] width 66 height 35
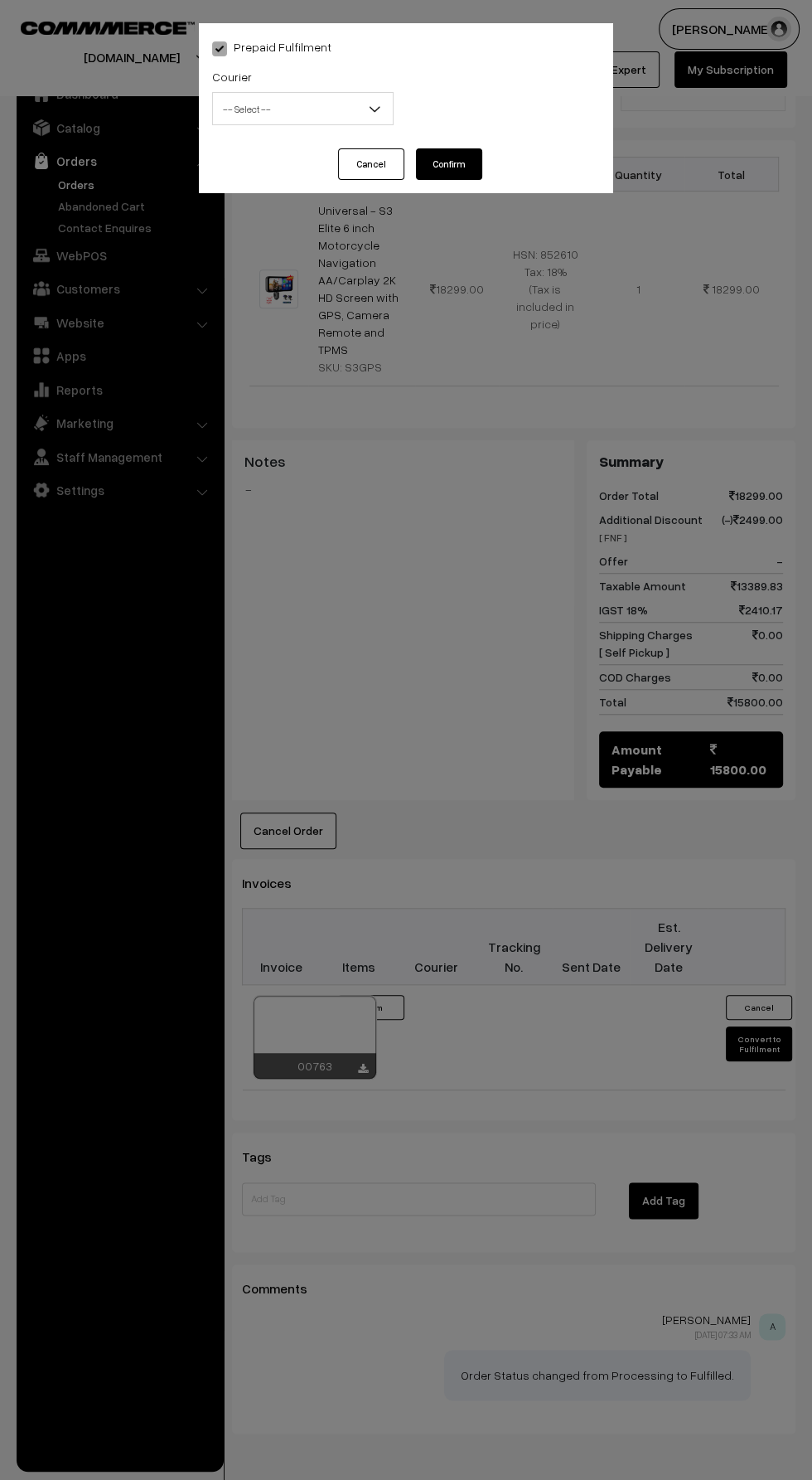
click at [224, 120] on span "-- Select --" at bounding box center [303, 109] width 180 height 29
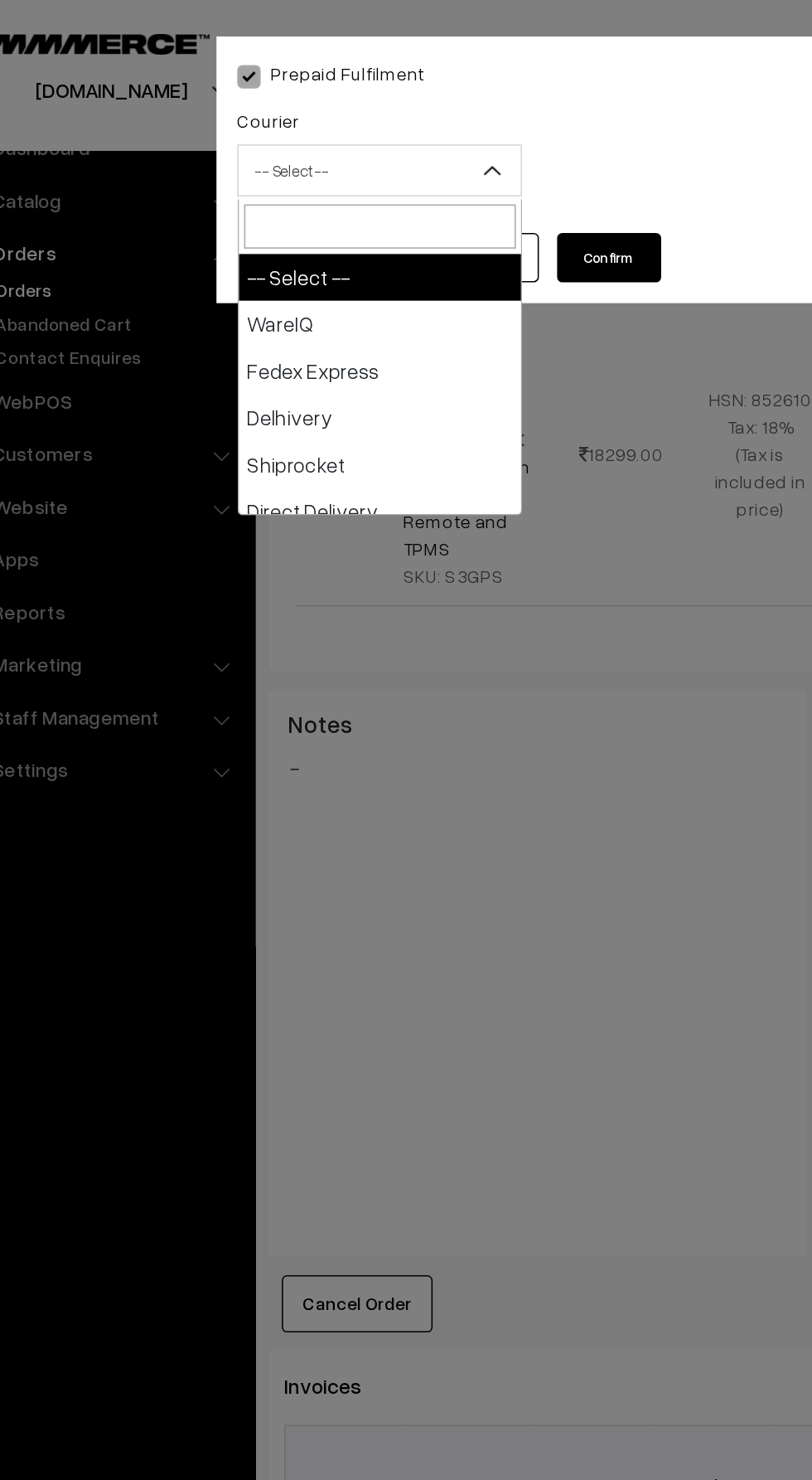
select select "1"
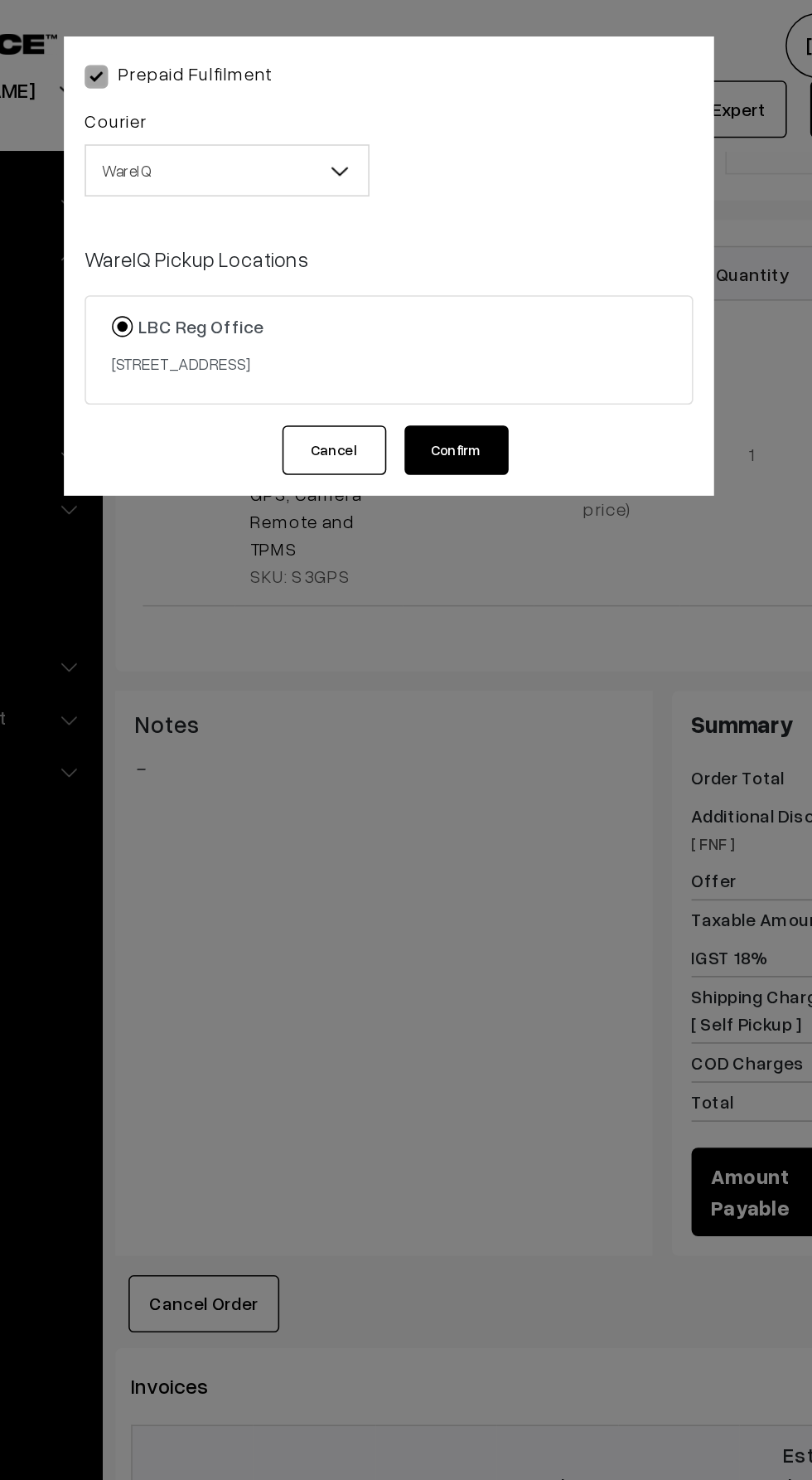
click at [452, 287] on button "Confirm" at bounding box center [448, 287] width 66 height 32
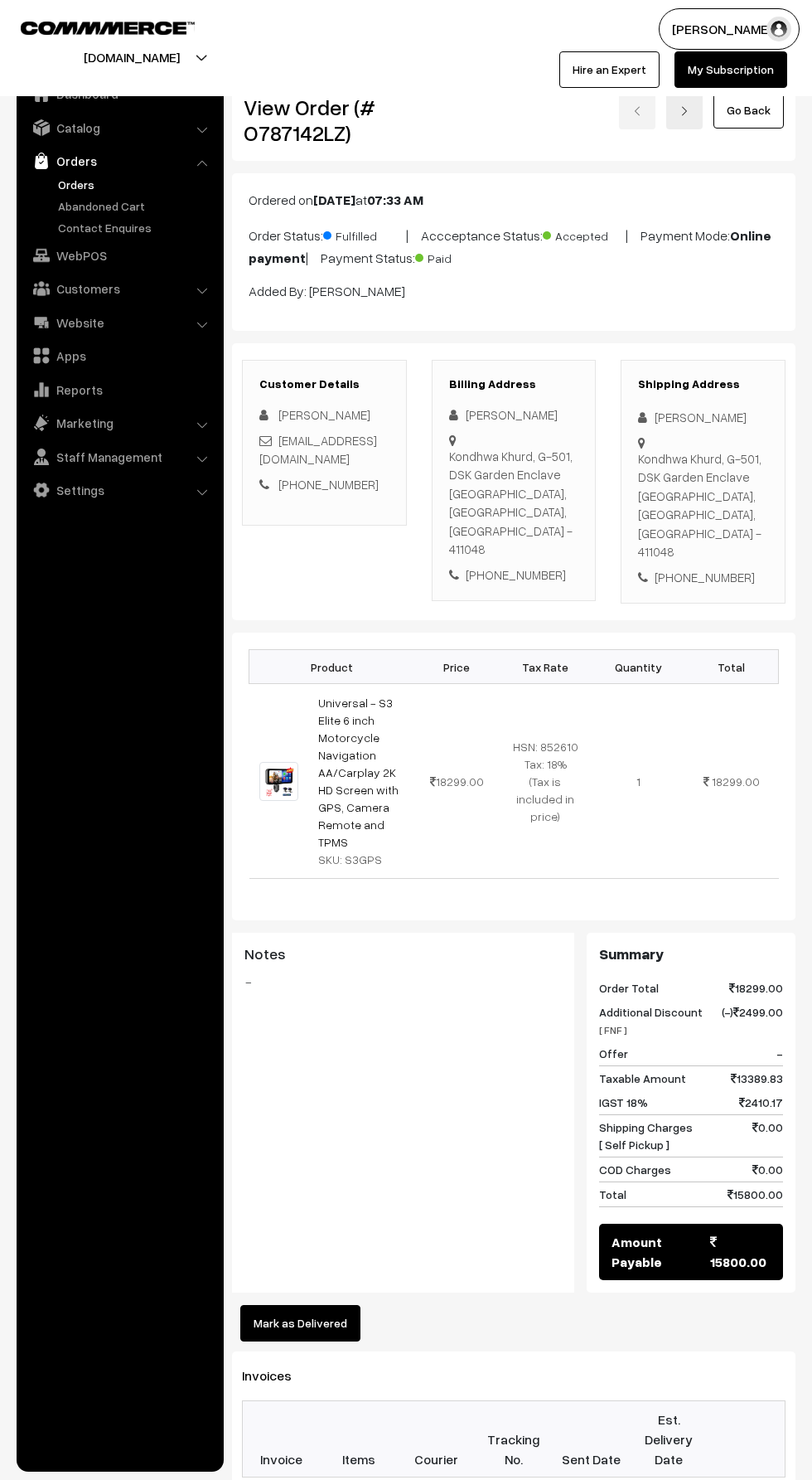
scroll to position [492, 0]
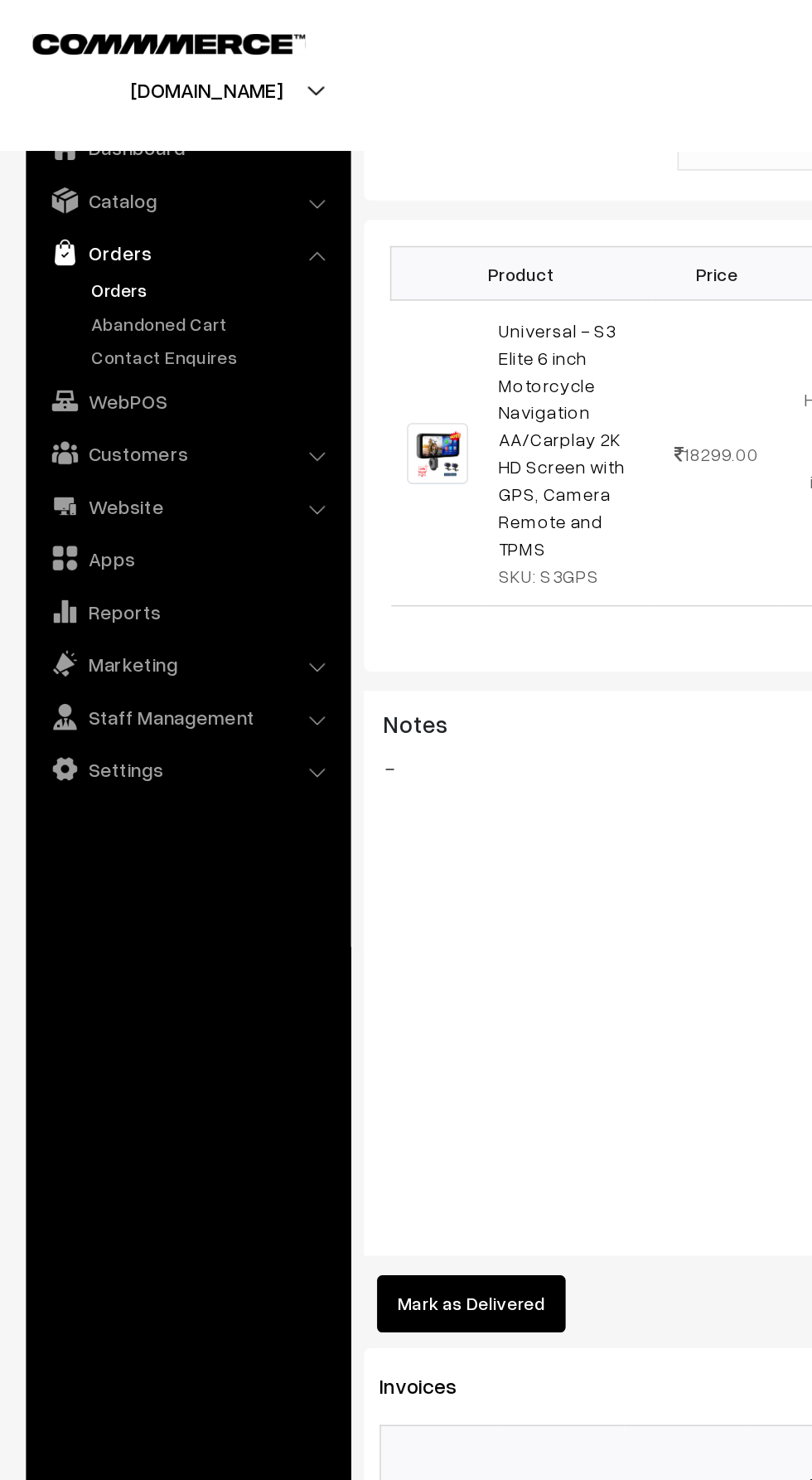
click at [67, 183] on link "Orders" at bounding box center [135, 184] width 164 height 18
